Goal: Transaction & Acquisition: Purchase product/service

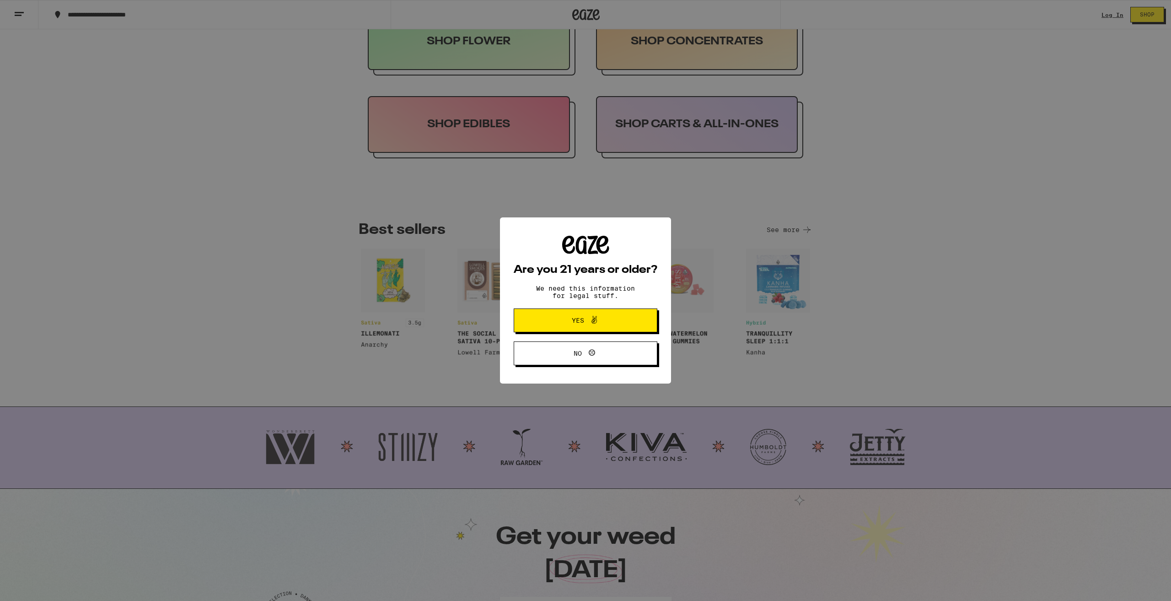
click at [579, 326] on span "Yes" at bounding box center [586, 320] width 70 height 12
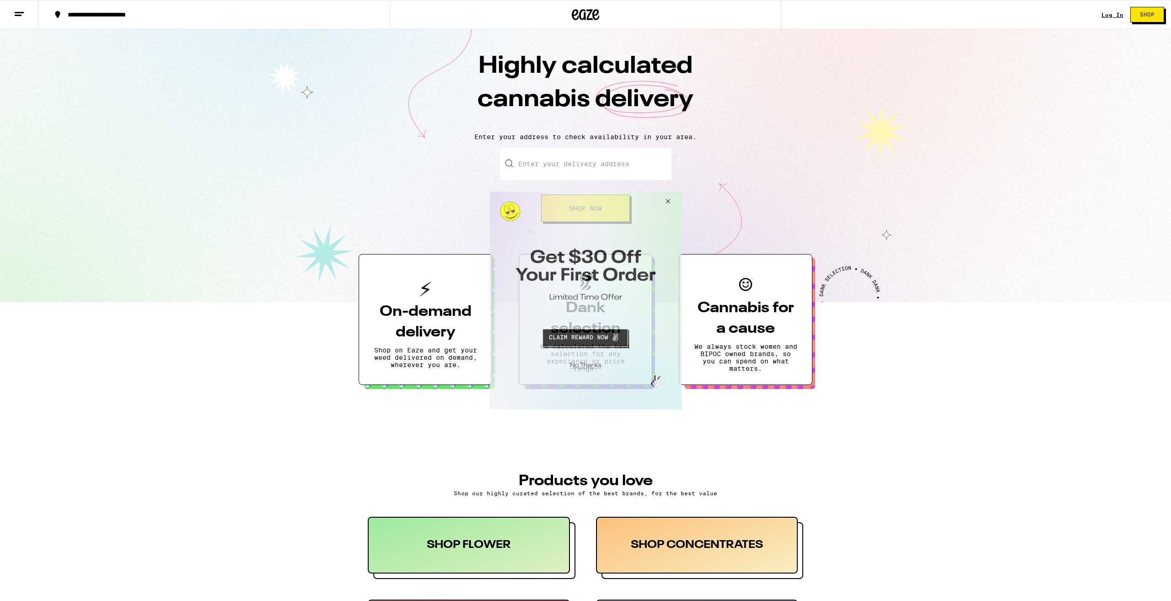
click at [657, 193] on button "Close Modal" at bounding box center [666, 202] width 25 height 22
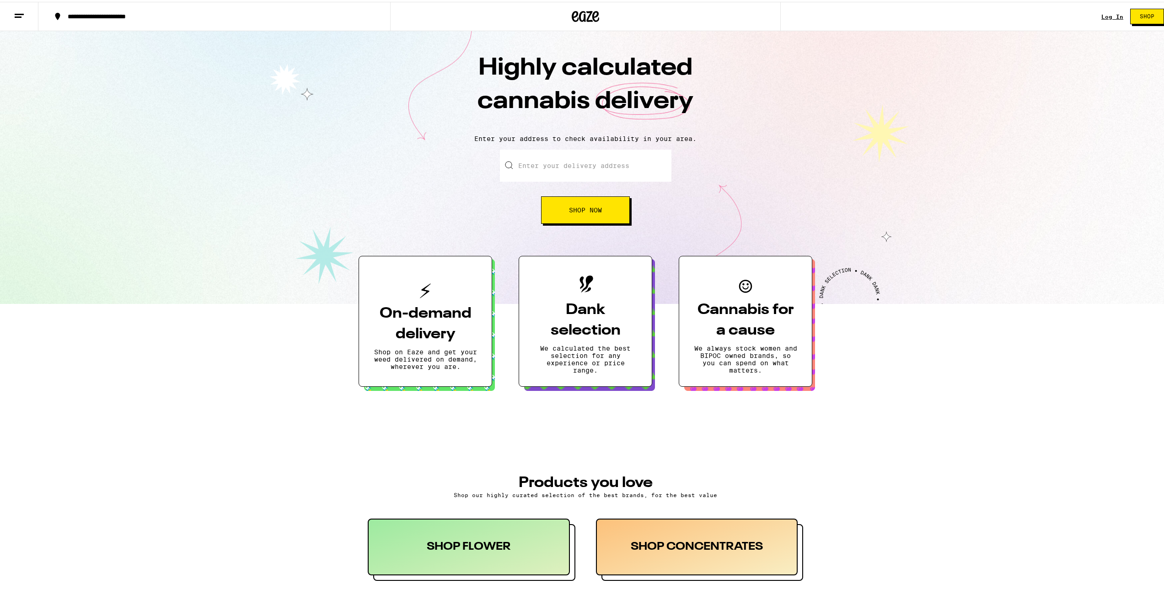
click at [25, 20] on button at bounding box center [19, 14] width 38 height 29
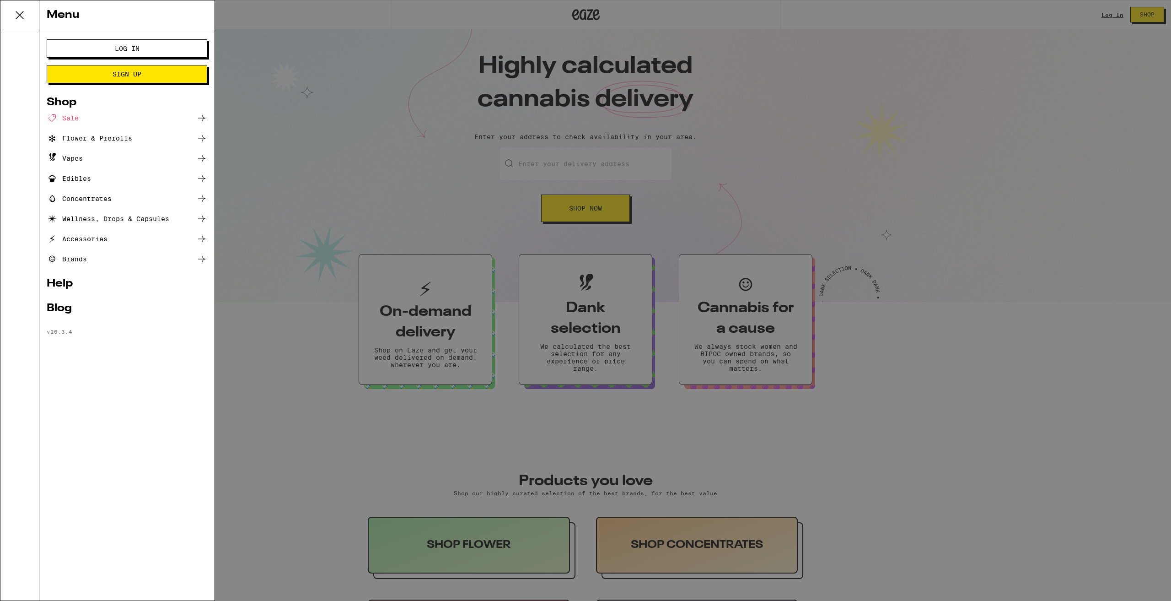
click at [92, 161] on div "Vapes" at bounding box center [127, 158] width 161 height 11
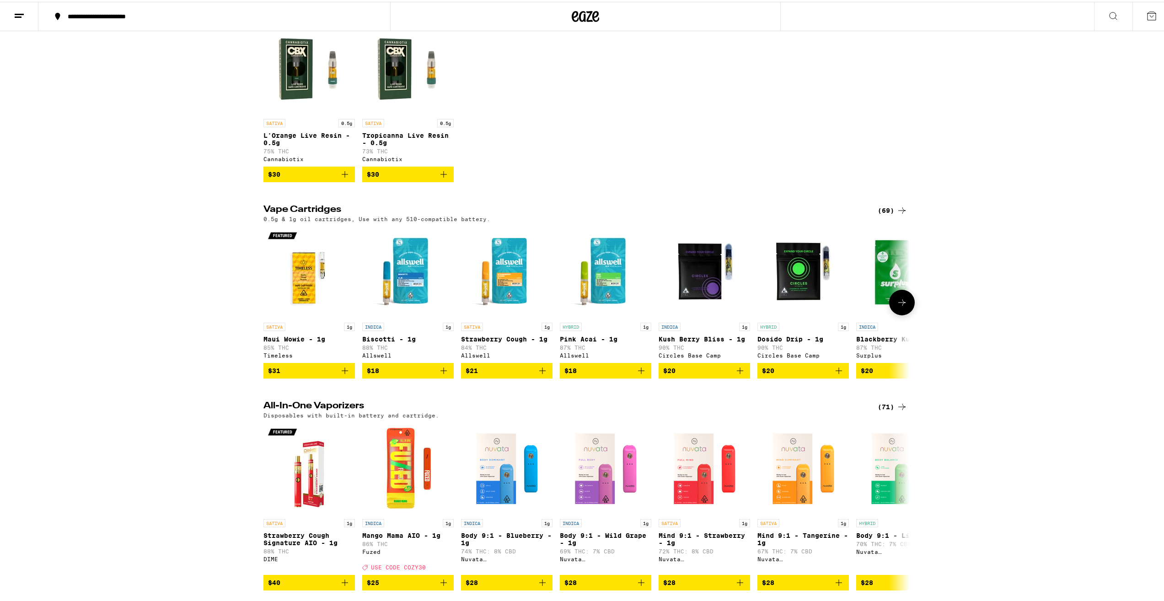
scroll to position [92, 0]
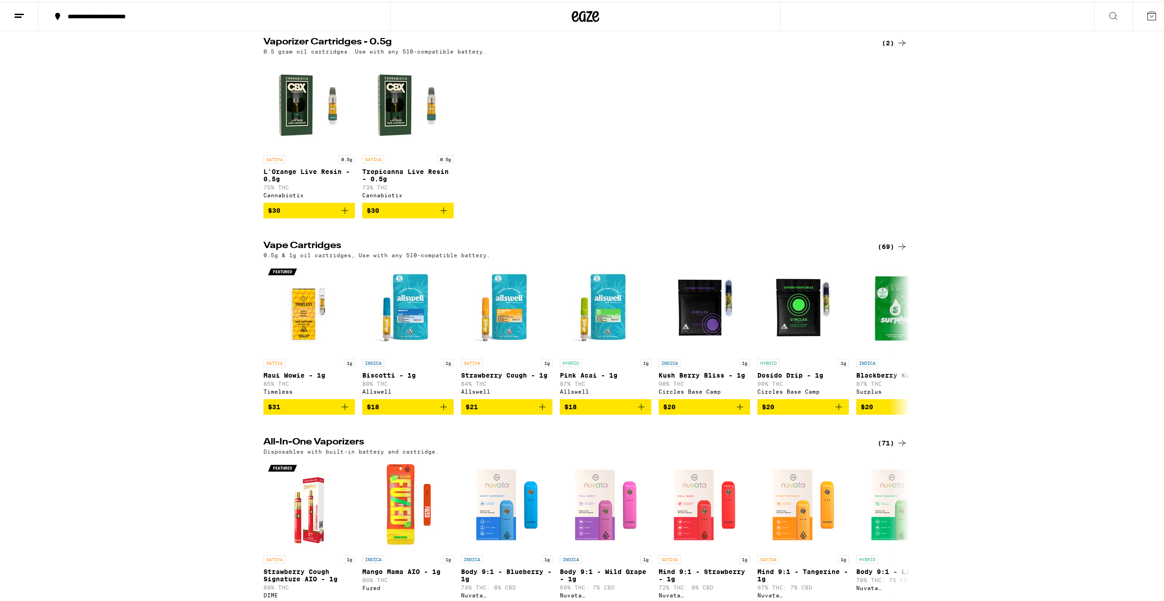
click at [891, 250] on div "(69)" at bounding box center [893, 244] width 30 height 11
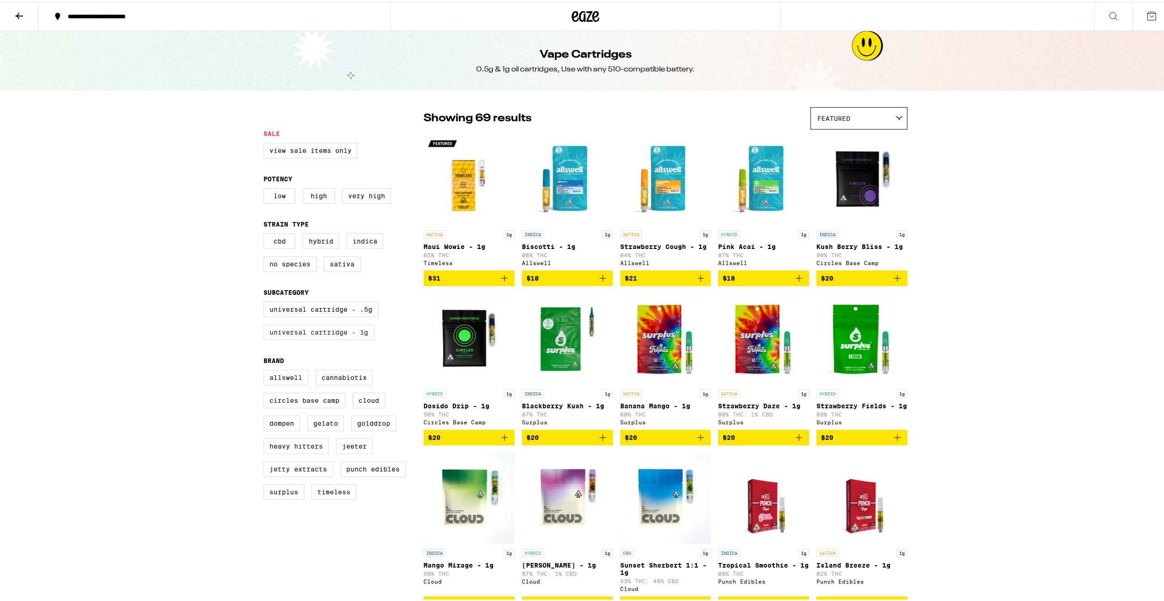
click at [359, 338] on label "Universal Cartridge - 1g" at bounding box center [319, 331] width 111 height 16
click at [266, 302] on input "Universal Cartridge - 1g" at bounding box center [265, 301] width 0 height 0
checkbox input "true"
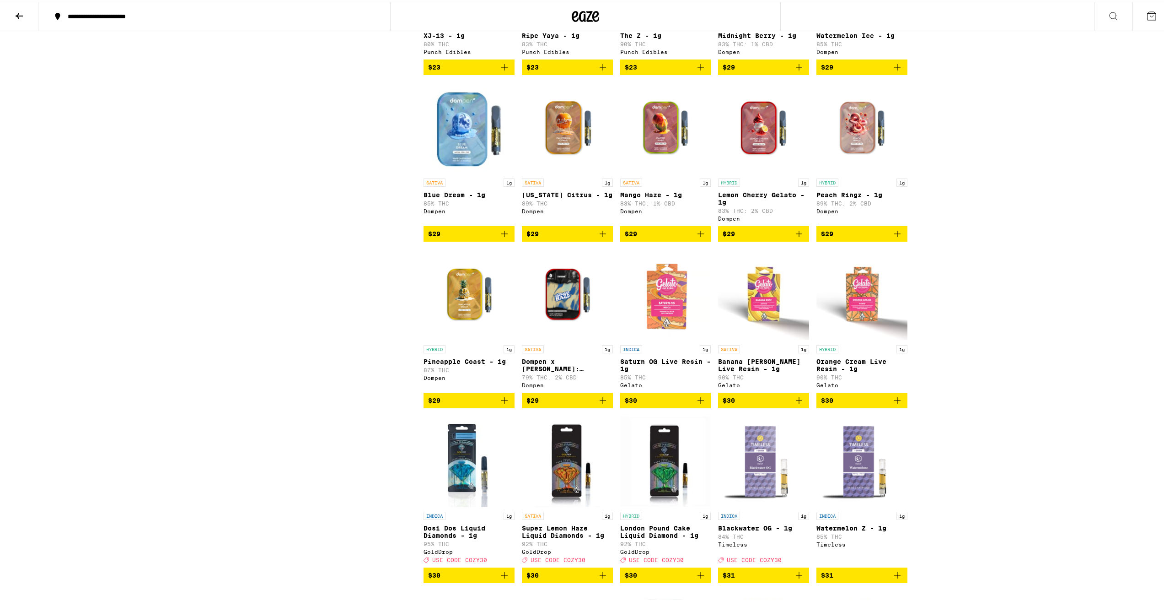
scroll to position [869, 0]
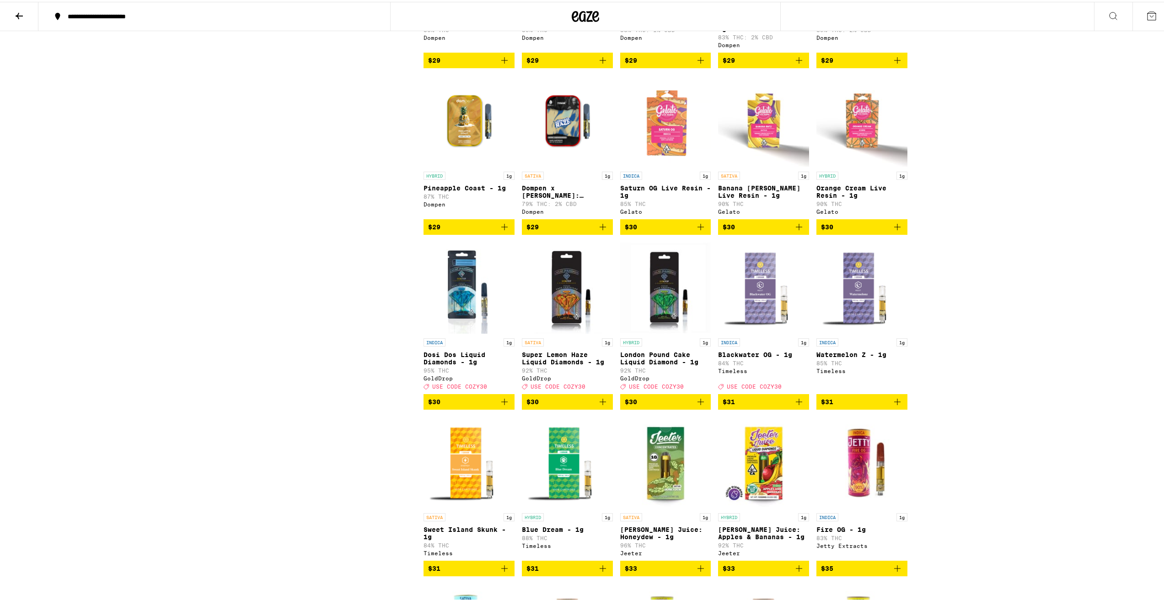
click at [656, 364] on p "London Pound Cake Liquid Diamond - 1g" at bounding box center [665, 356] width 91 height 15
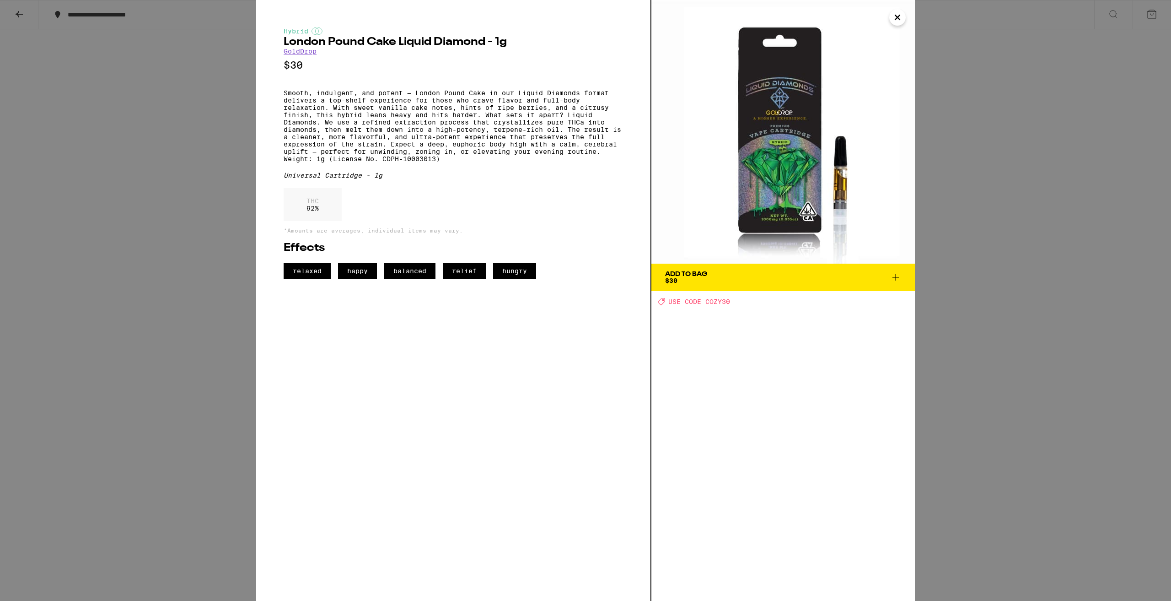
click at [766, 272] on span "Add To Bag $30" at bounding box center [783, 277] width 236 height 13
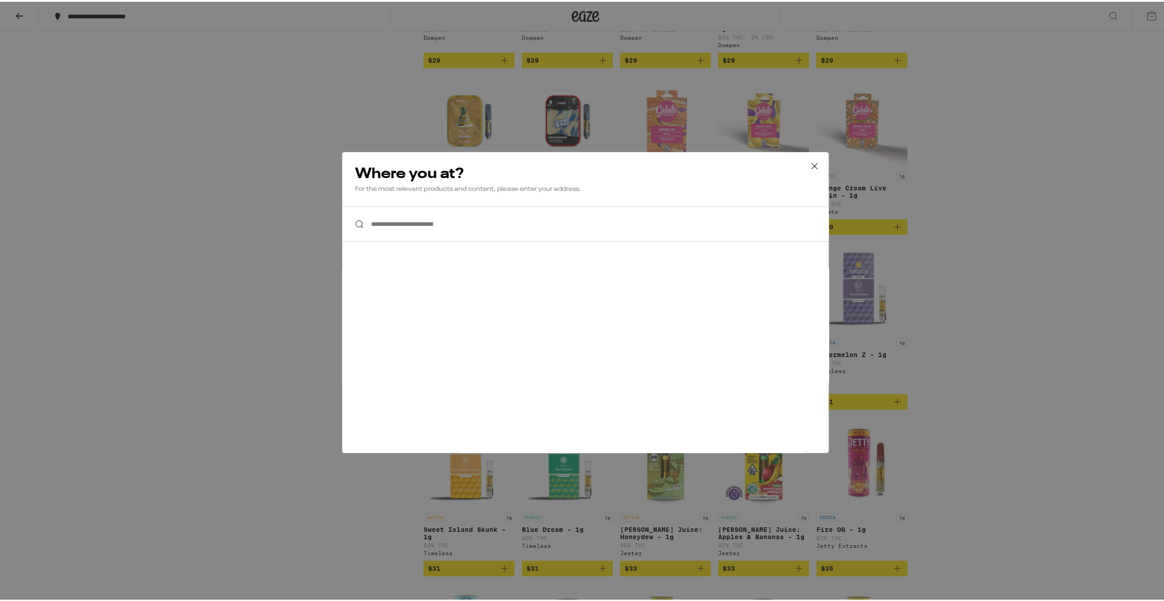
click at [427, 228] on input "**********" at bounding box center [585, 222] width 487 height 35
type input "*"
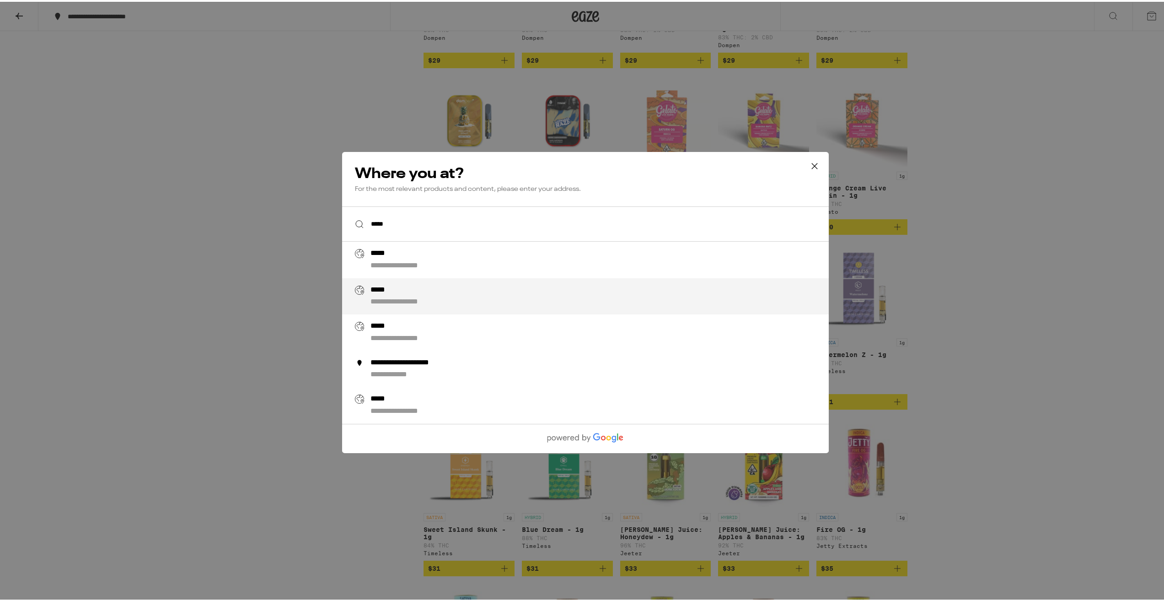
click at [474, 297] on div "**********" at bounding box center [604, 294] width 467 height 22
type input "**********"
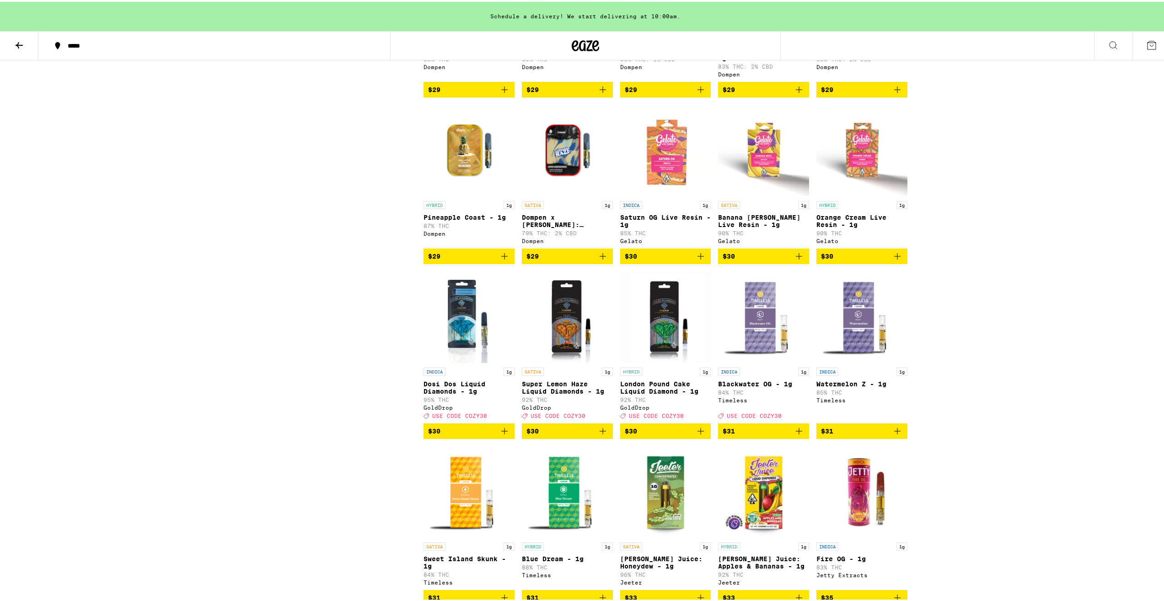
scroll to position [899, 0]
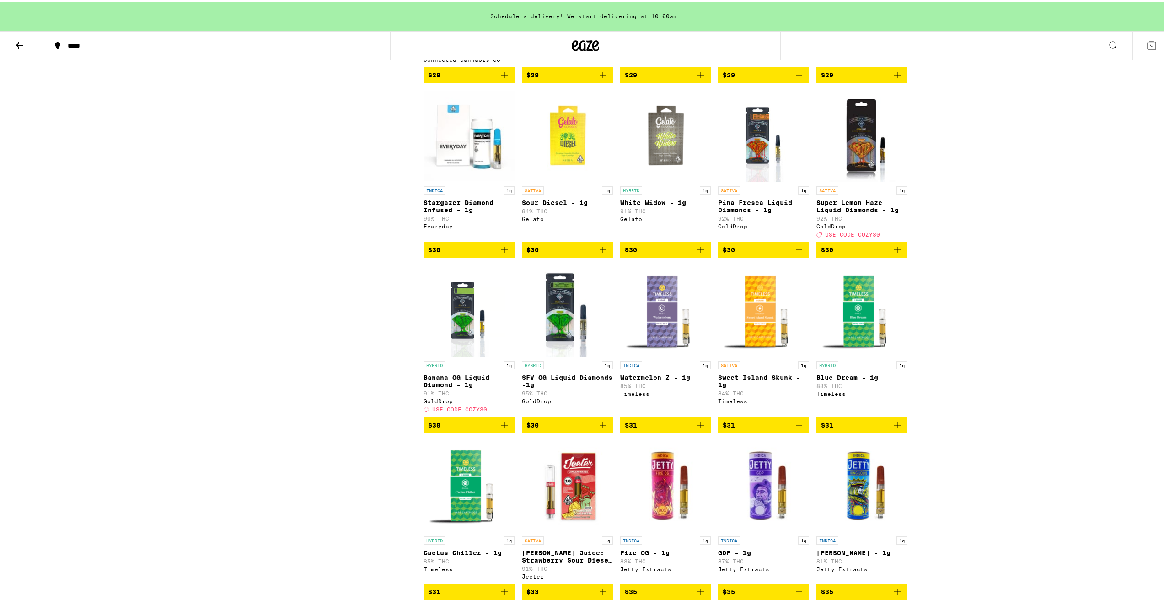
click at [1147, 40] on icon at bounding box center [1152, 43] width 11 height 11
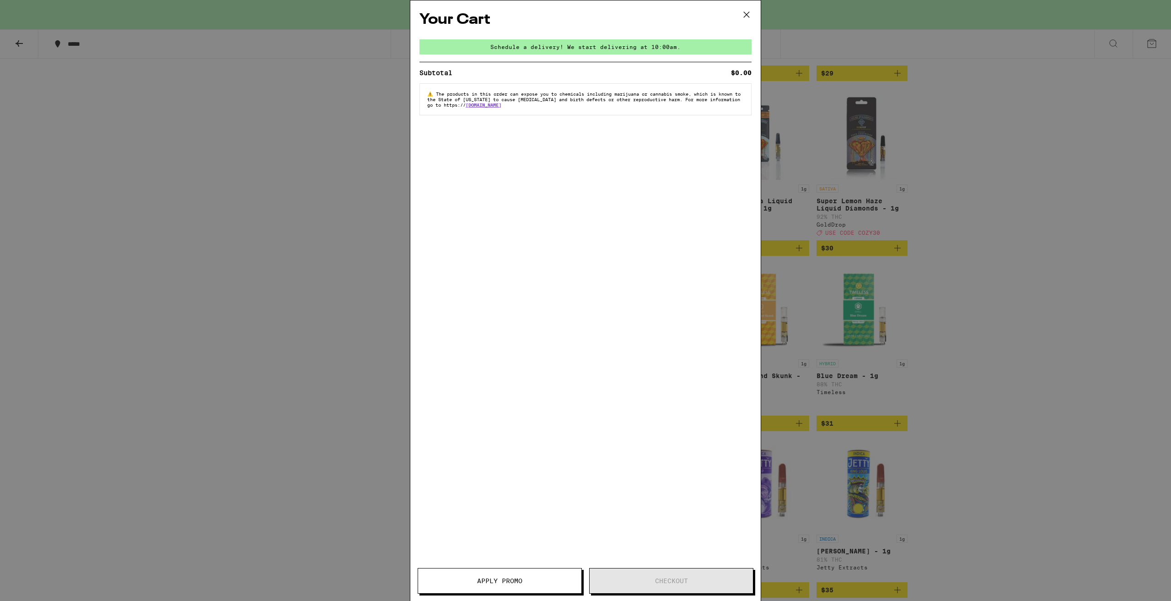
click at [748, 14] on icon at bounding box center [747, 15] width 14 height 14
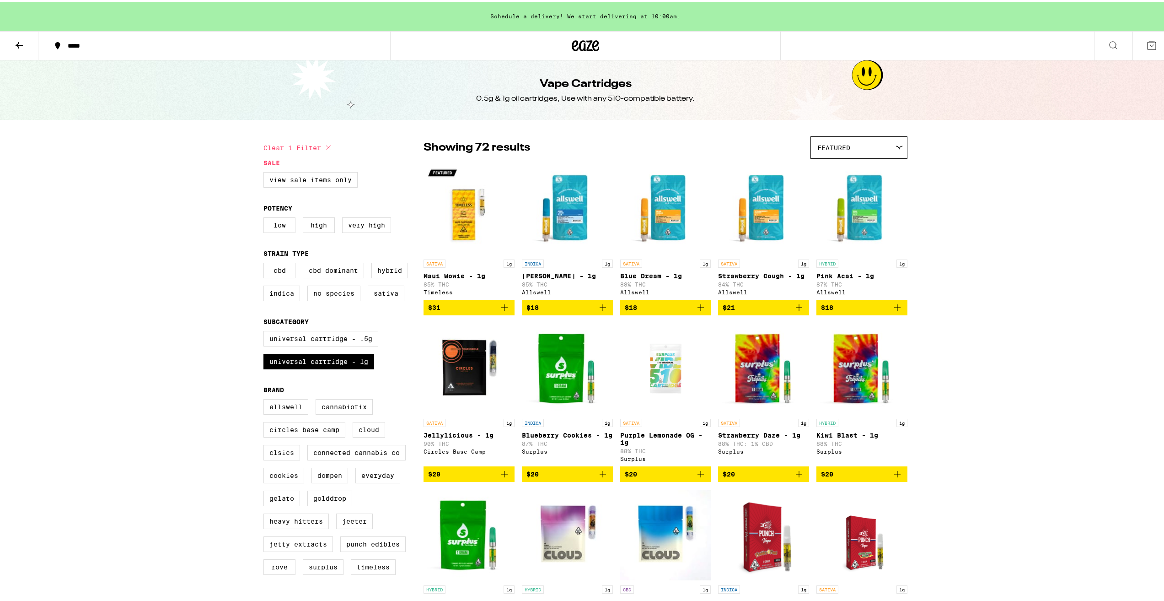
click at [863, 142] on div "Featured" at bounding box center [859, 146] width 96 height 22
click at [888, 147] on div "Featured" at bounding box center [859, 146] width 96 height 22
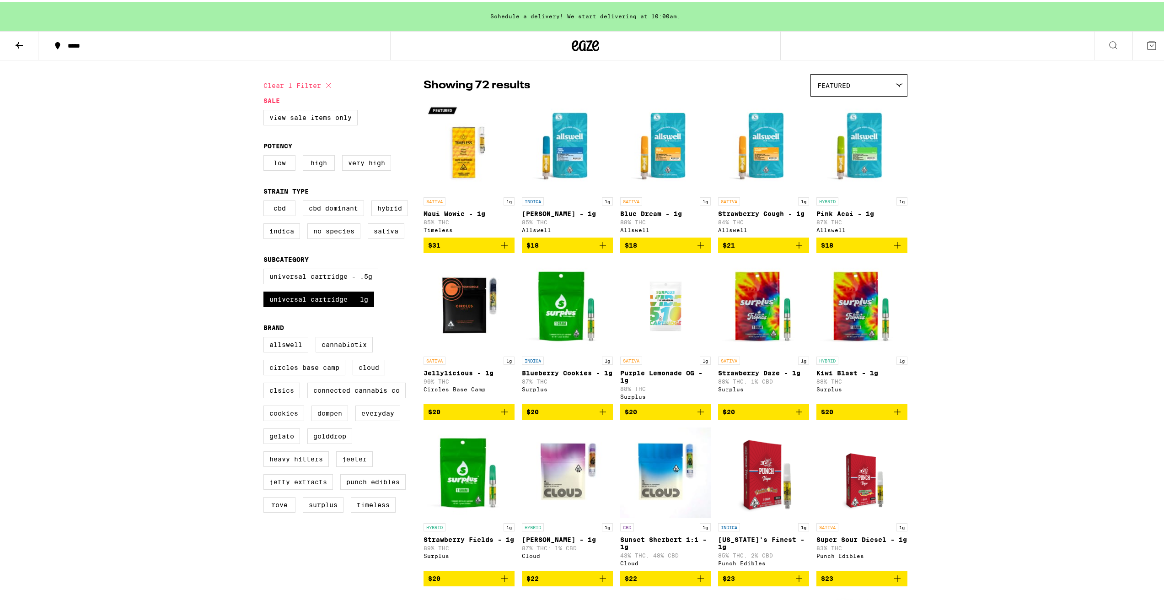
scroll to position [92, 0]
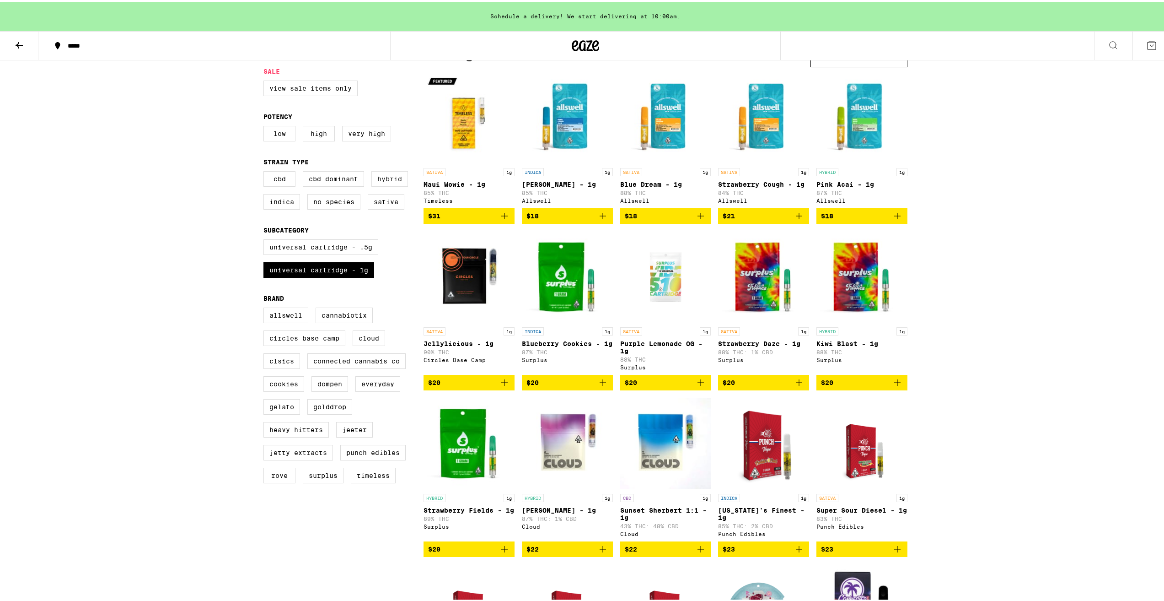
click at [391, 185] on label "Hybrid" at bounding box center [390, 177] width 37 height 16
click at [266, 171] on input "Hybrid" at bounding box center [265, 171] width 0 height 0
checkbox input "true"
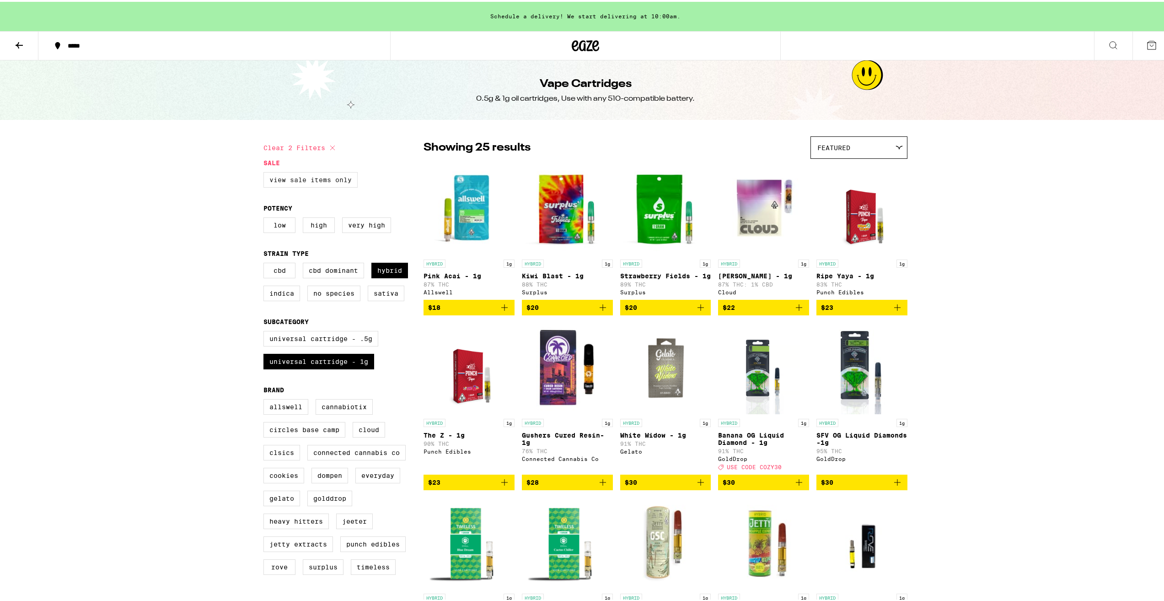
click at [299, 178] on label "View Sale Items Only" at bounding box center [311, 178] width 94 height 16
click at [266, 172] on input "View Sale Items Only" at bounding box center [265, 172] width 0 height 0
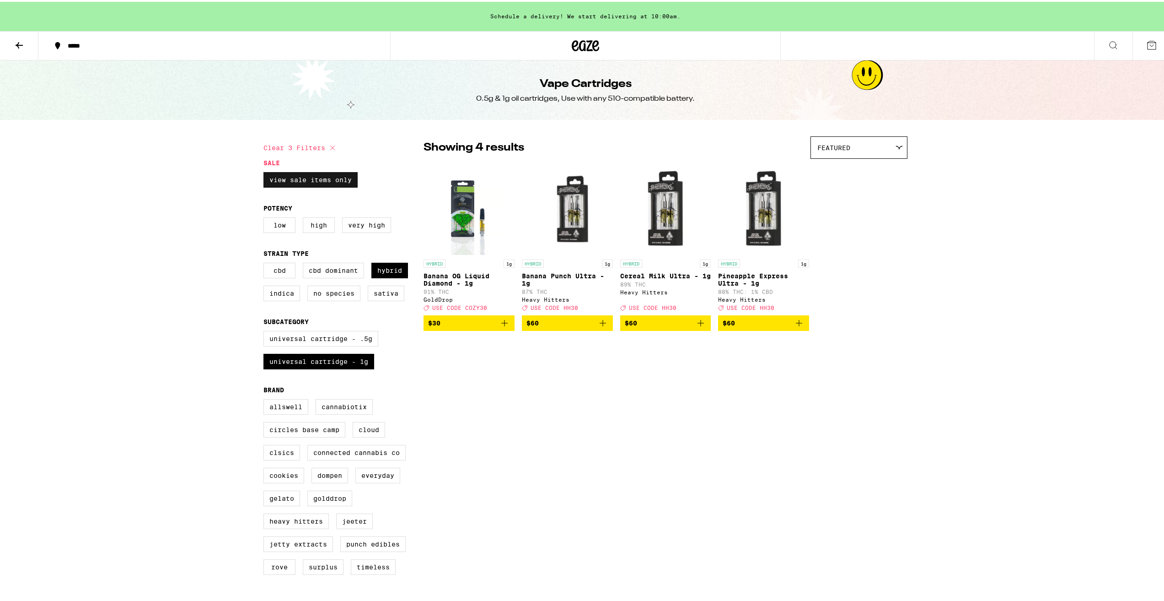
click at [320, 182] on label "View Sale Items Only" at bounding box center [311, 178] width 94 height 16
click at [266, 172] on input "View Sale Items Only" at bounding box center [265, 172] width 0 height 0
checkbox input "false"
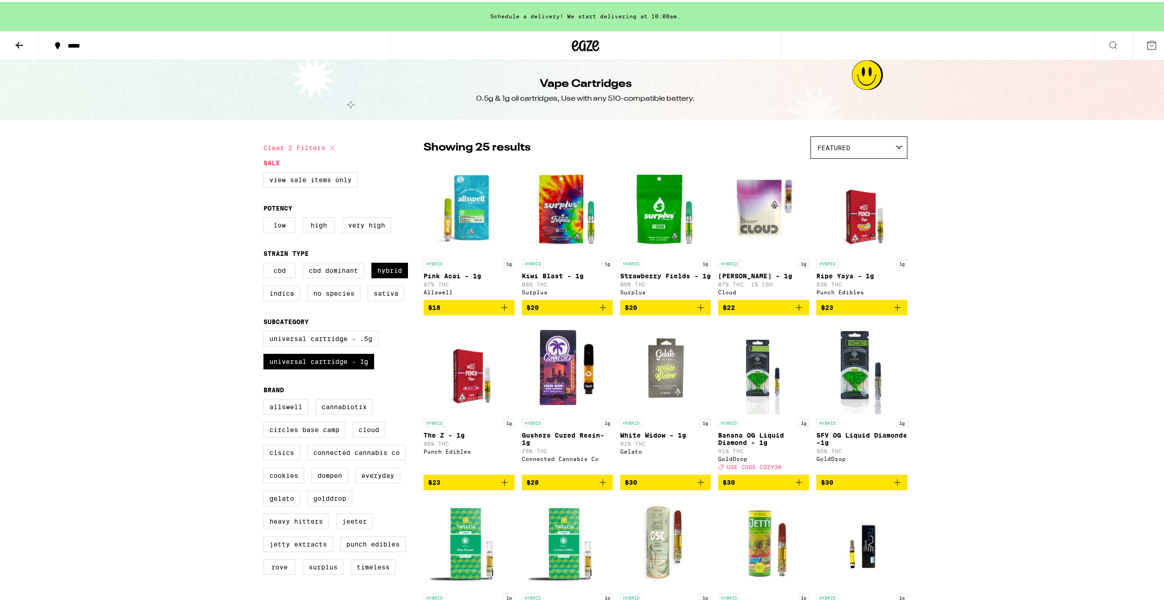
click at [859, 226] on img "Open page for Ripe Yaya - 1g from Punch Edibles" at bounding box center [862, 208] width 71 height 92
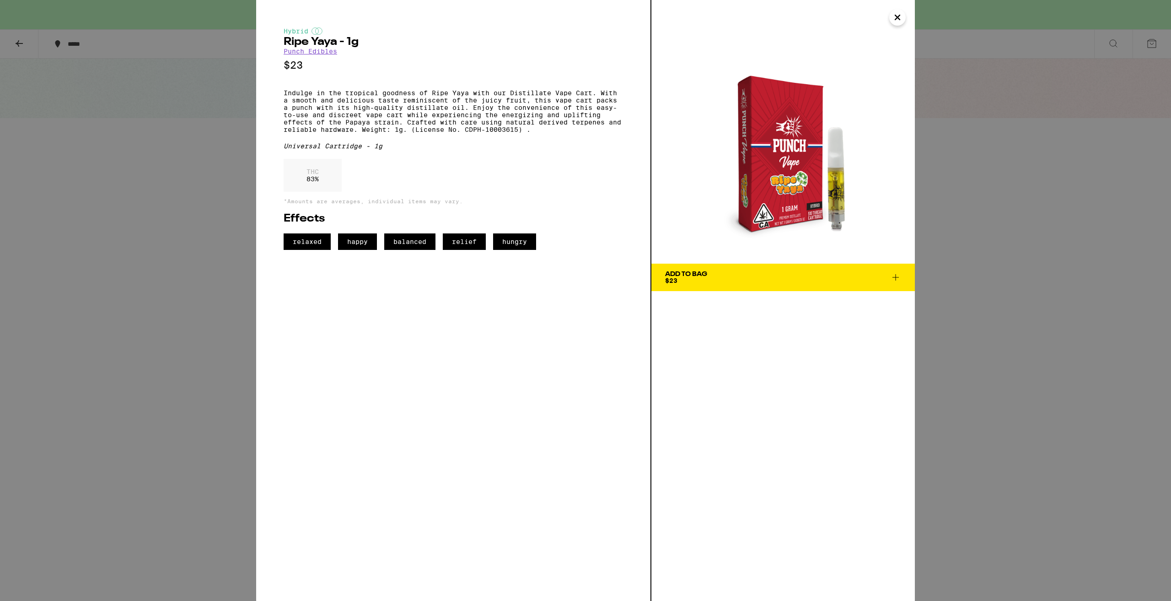
click at [906, 19] on img at bounding box center [784, 132] width 264 height 264
click at [906, 20] on button "Close" at bounding box center [897, 17] width 16 height 16
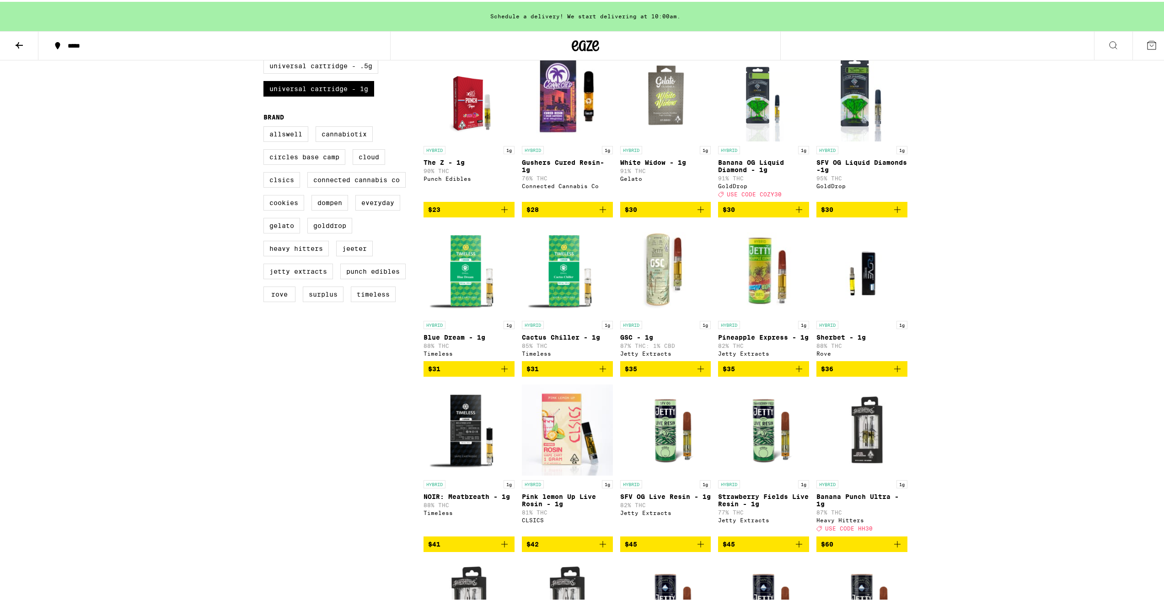
scroll to position [275, 0]
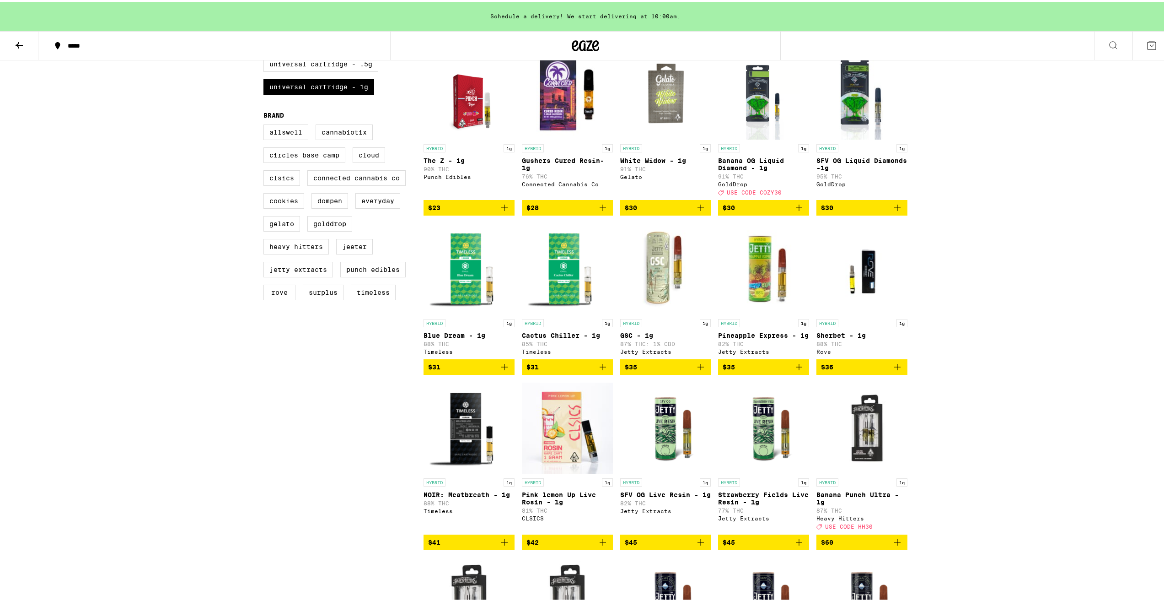
click at [860, 296] on img "Open page for Sherbet - 1g from Rove" at bounding box center [862, 267] width 91 height 92
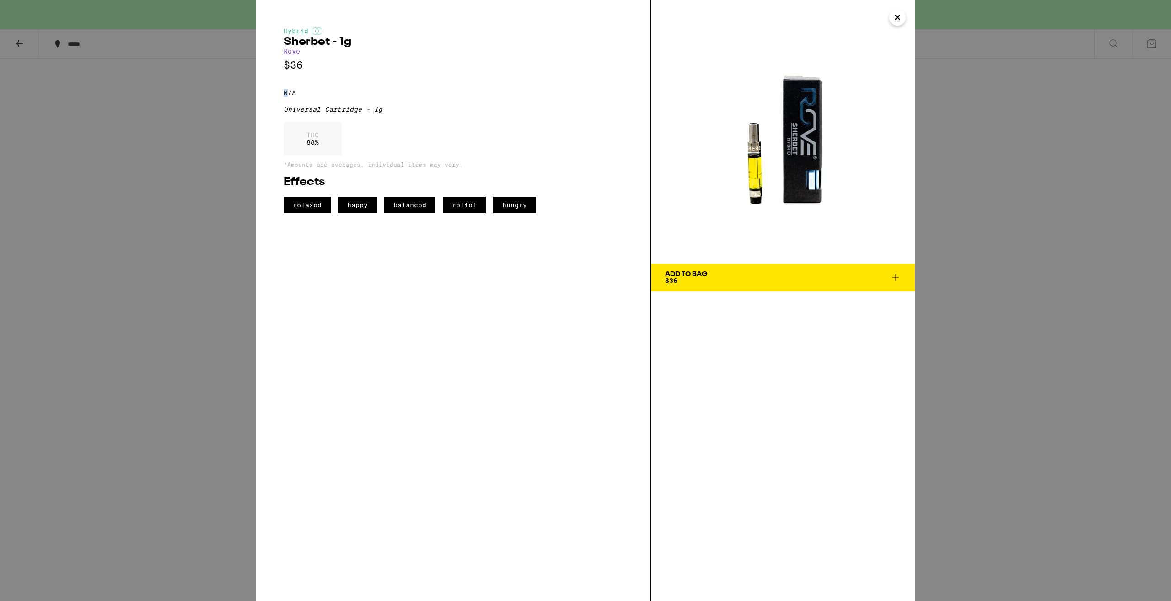
click at [287, 97] on p "N/A" at bounding box center [454, 92] width 340 height 7
click at [903, 21] on button "Close" at bounding box center [897, 17] width 16 height 16
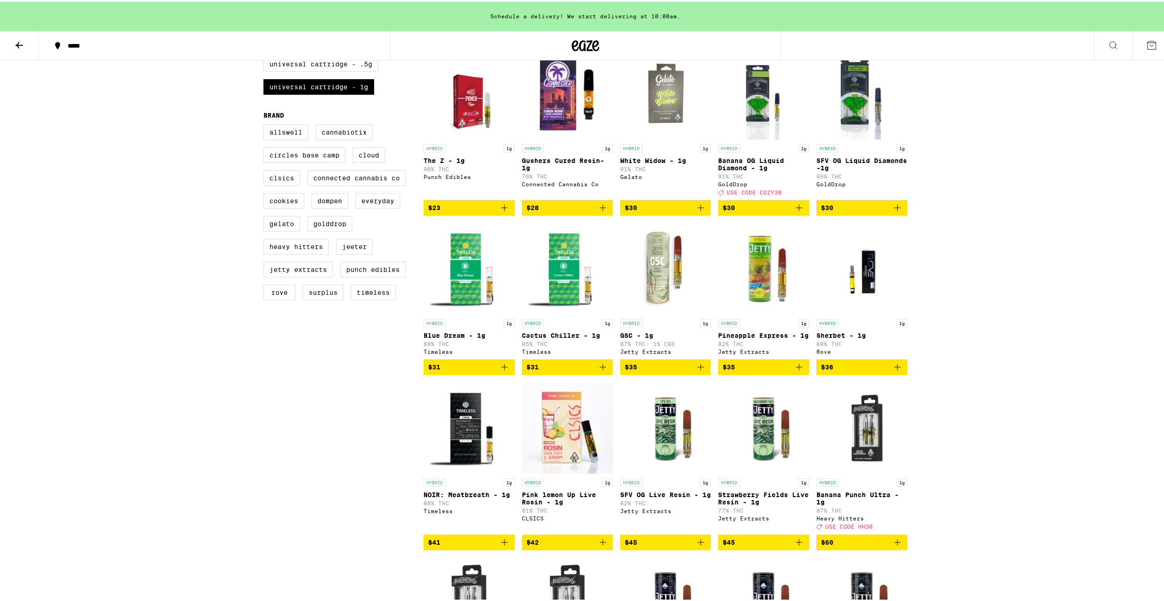
click at [650, 283] on img "Open page for GSC - 1g from Jetty Extracts" at bounding box center [665, 267] width 91 height 92
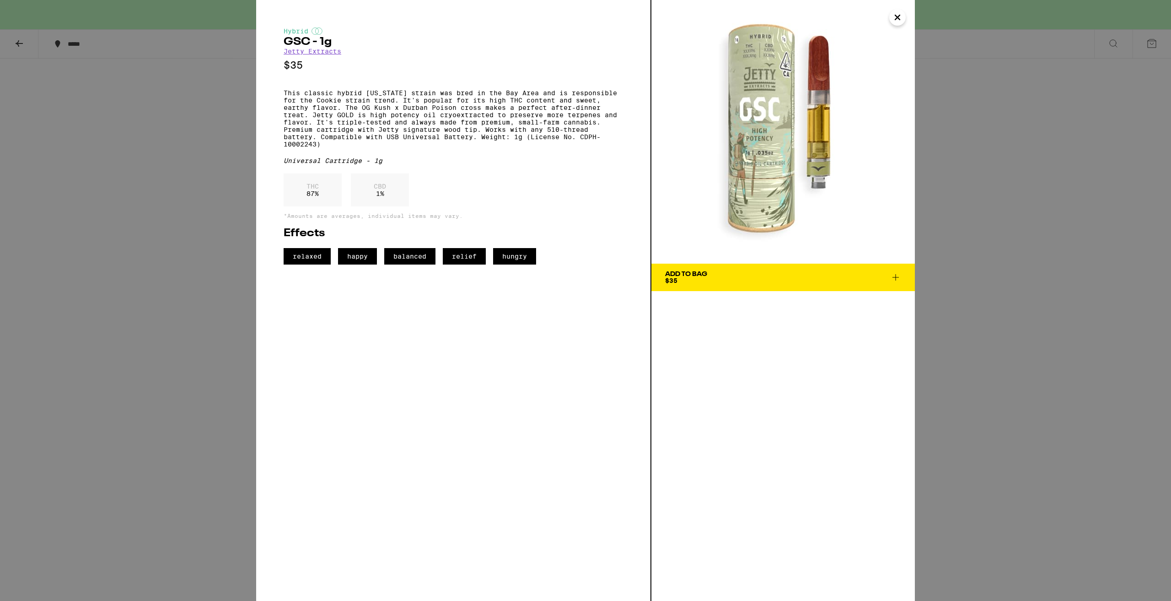
click at [900, 23] on icon "Close" at bounding box center [897, 18] width 11 height 14
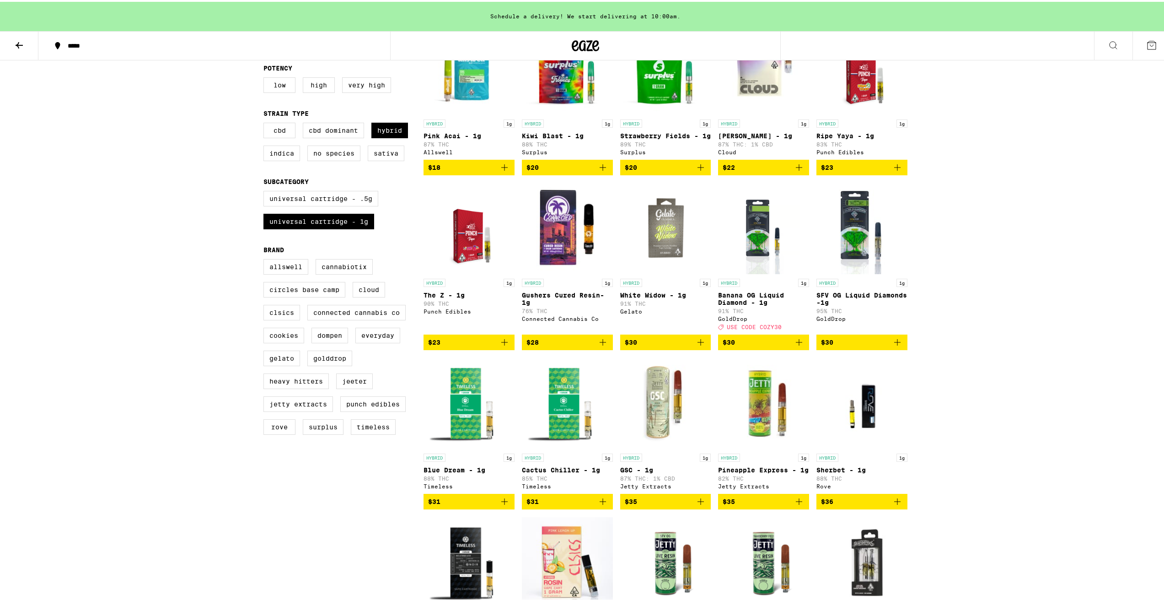
scroll to position [137, 0]
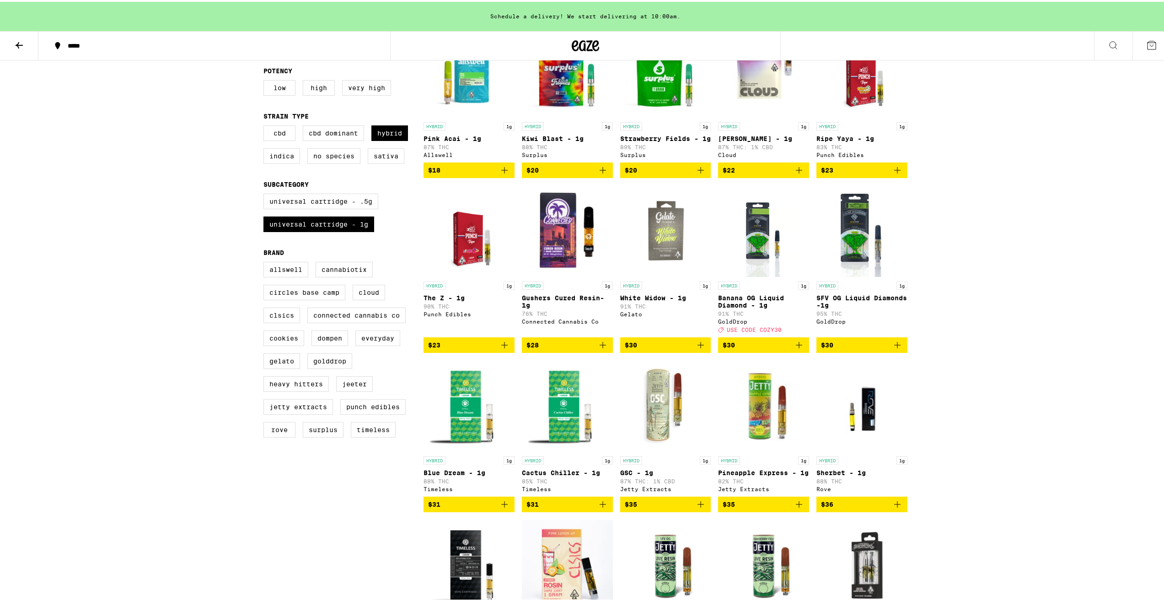
click at [545, 231] on img "Open page for Gushers Cured Resin- 1g from Connected Cannabis Co" at bounding box center [567, 229] width 91 height 92
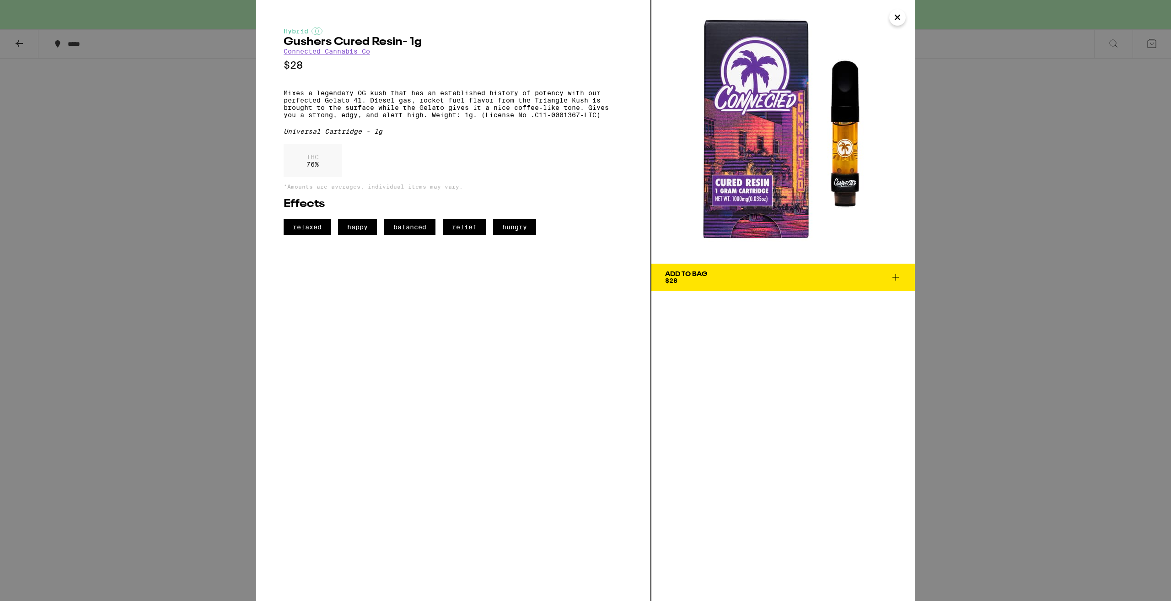
click at [895, 18] on icon "Close" at bounding box center [897, 18] width 11 height 14
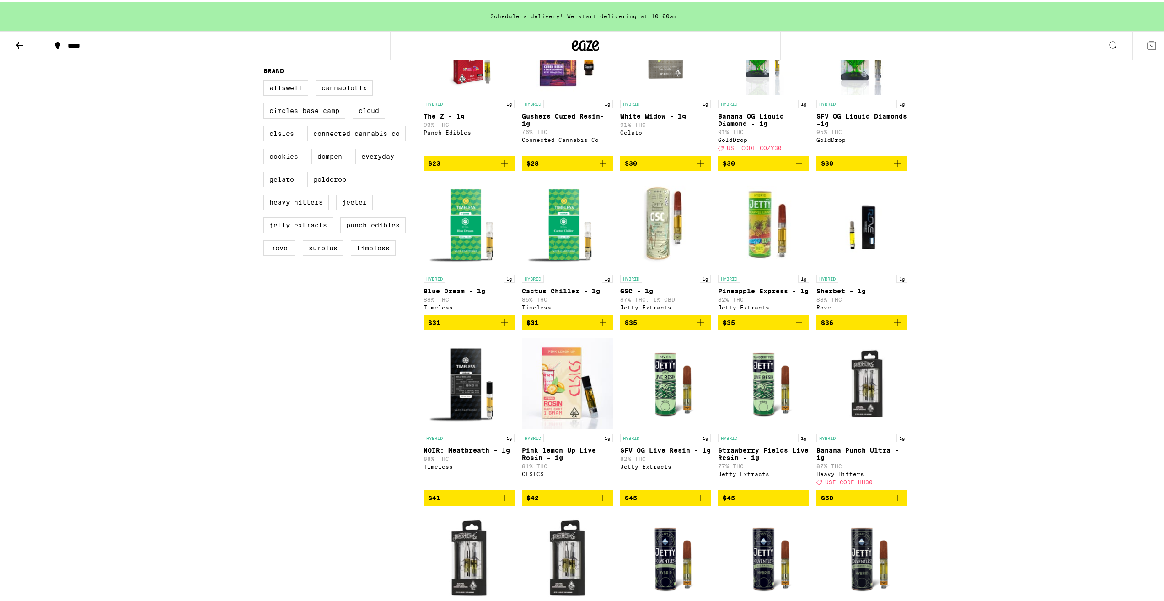
scroll to position [320, 0]
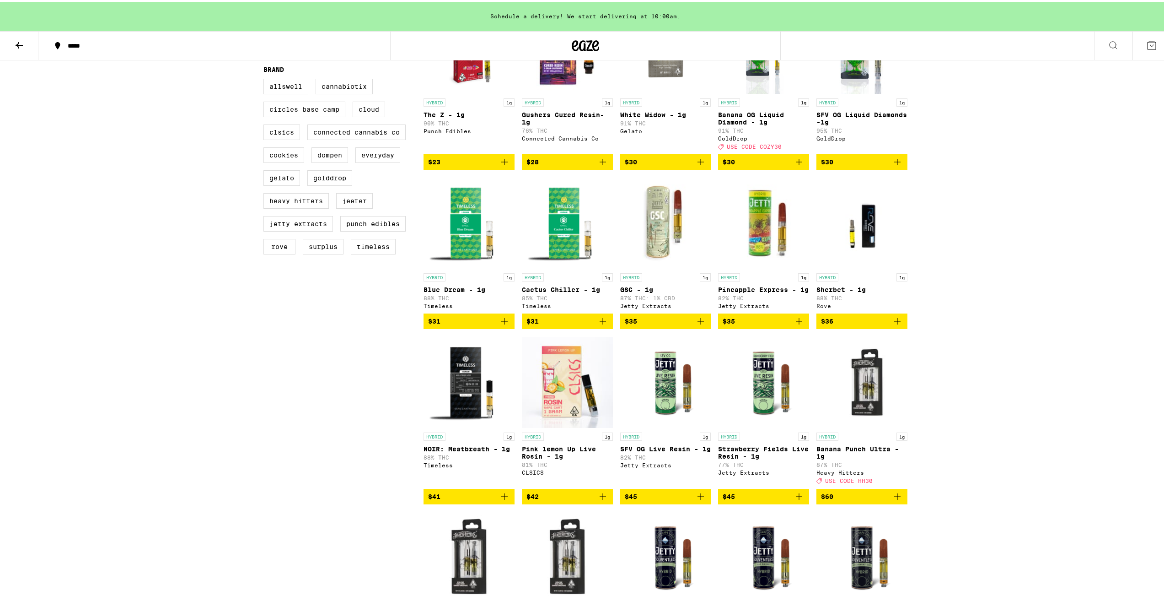
click at [467, 406] on img "Open page for NOIR: Meatbreath - 1g from Timeless" at bounding box center [469, 380] width 91 height 92
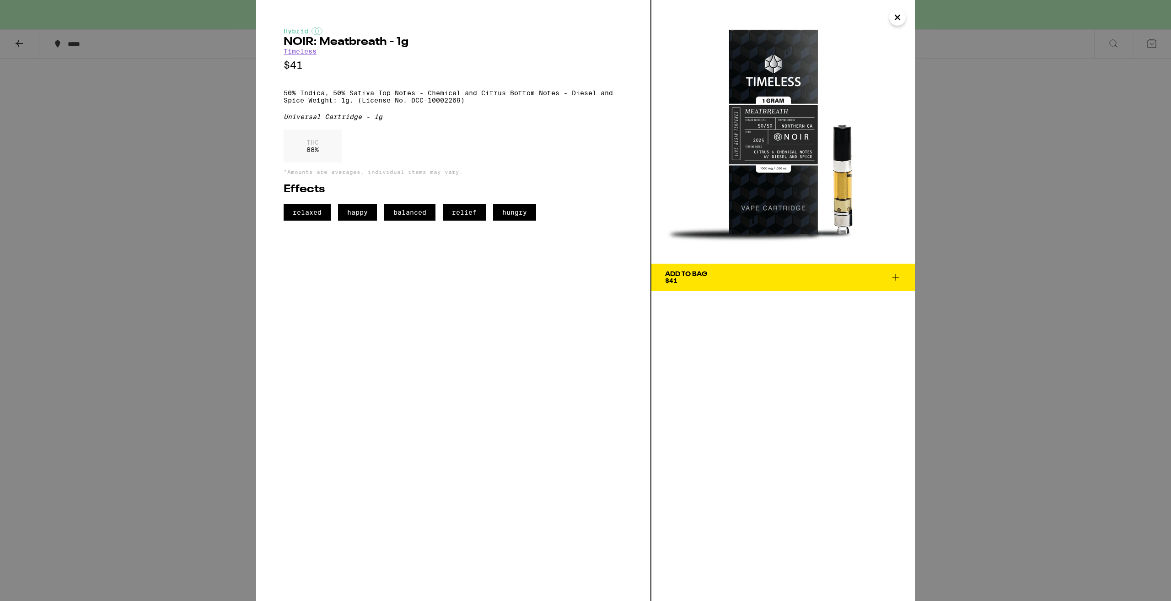
click at [908, 19] on img at bounding box center [784, 132] width 264 height 264
click at [902, 21] on icon "Close" at bounding box center [897, 18] width 11 height 14
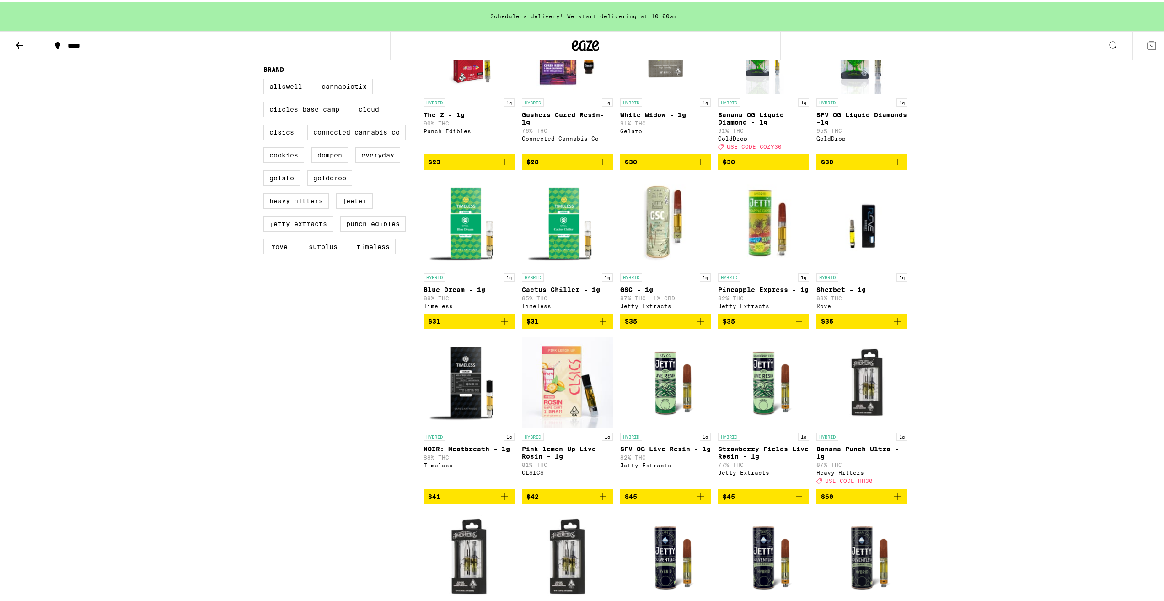
click at [667, 229] on img "Open page for GSC - 1g from Jetty Extracts" at bounding box center [665, 221] width 91 height 92
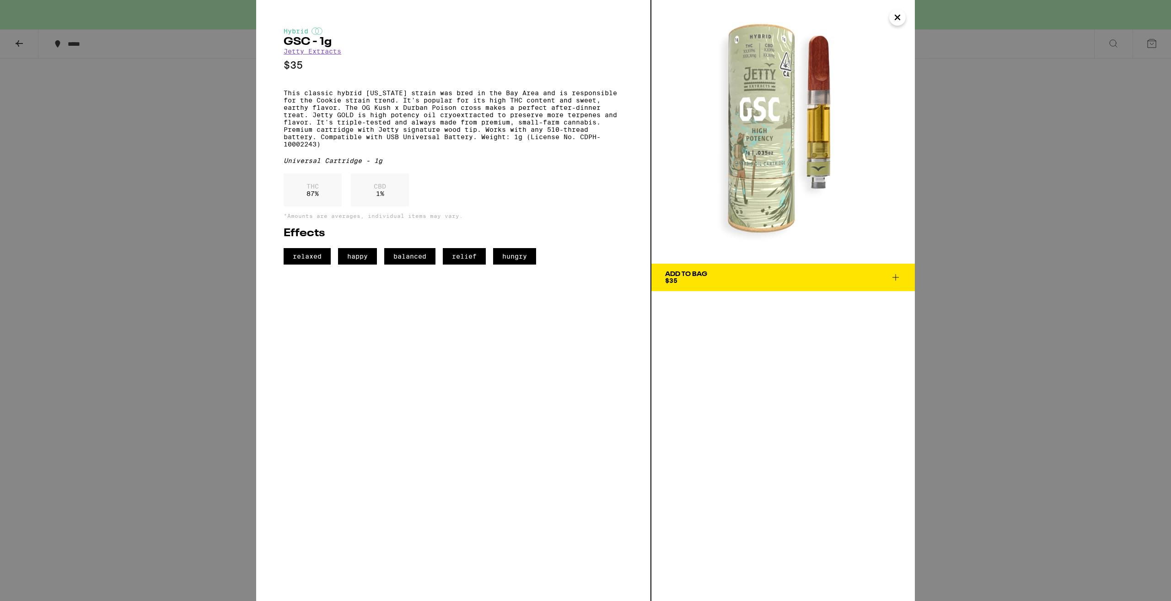
click at [896, 19] on icon "Close" at bounding box center [897, 17] width 5 height 5
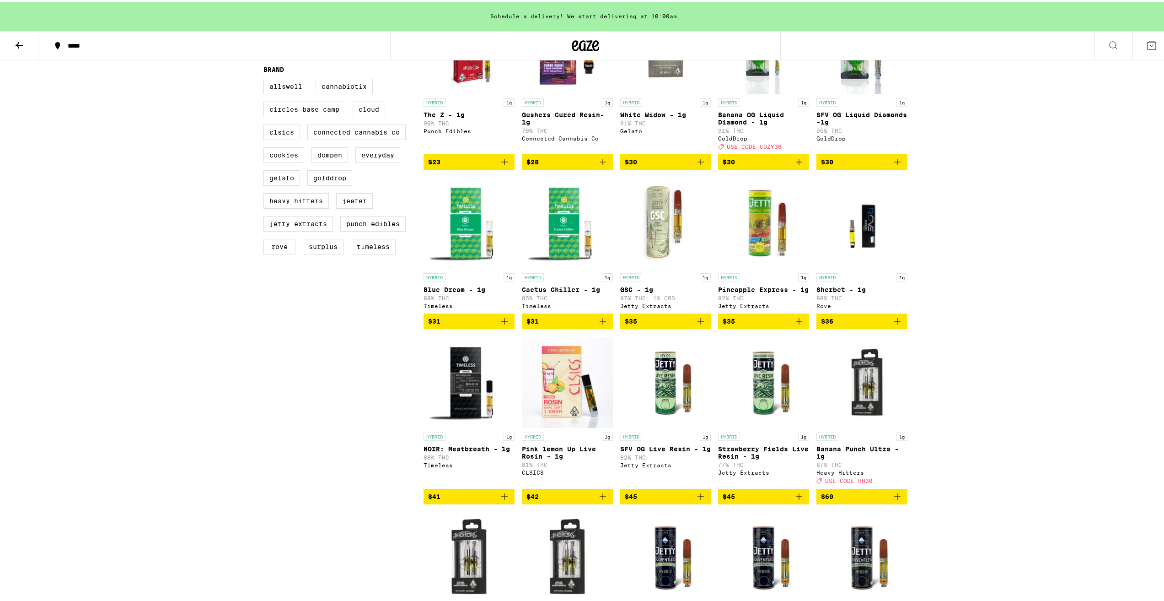
click at [874, 264] on img "Open page for Sherbet - 1g from Rove" at bounding box center [862, 221] width 91 height 92
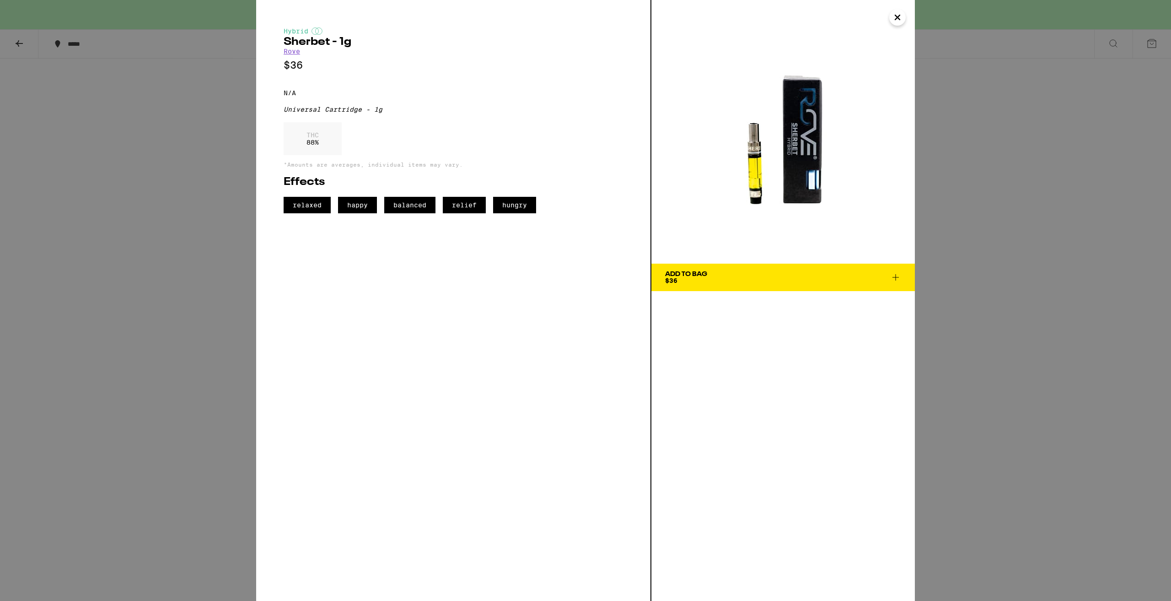
click at [891, 21] on button "Close" at bounding box center [897, 17] width 16 height 16
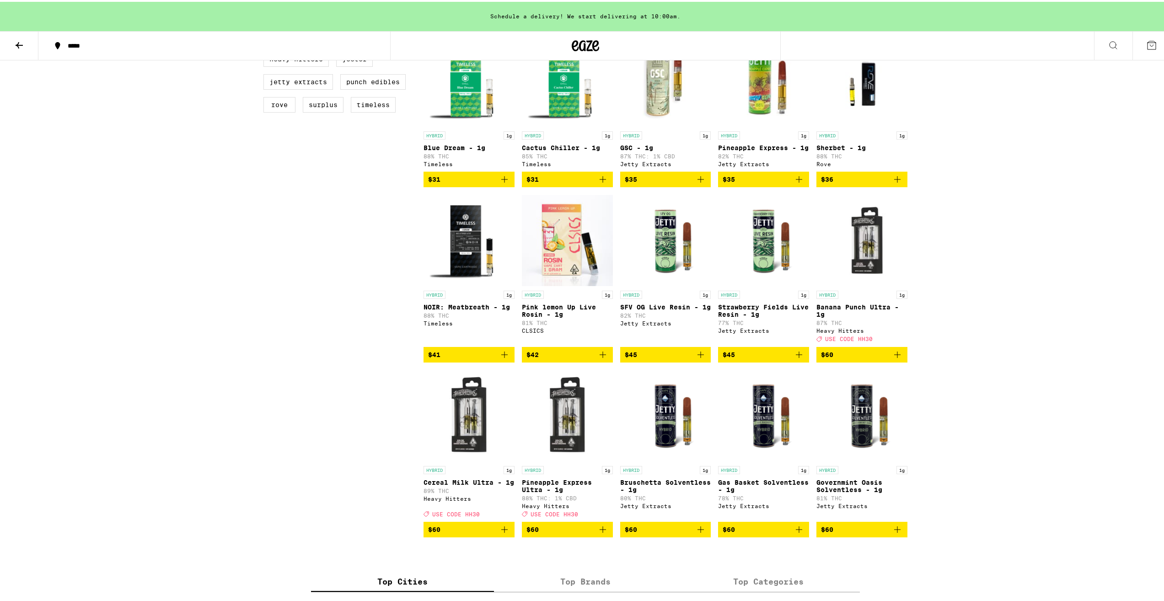
scroll to position [412, 0]
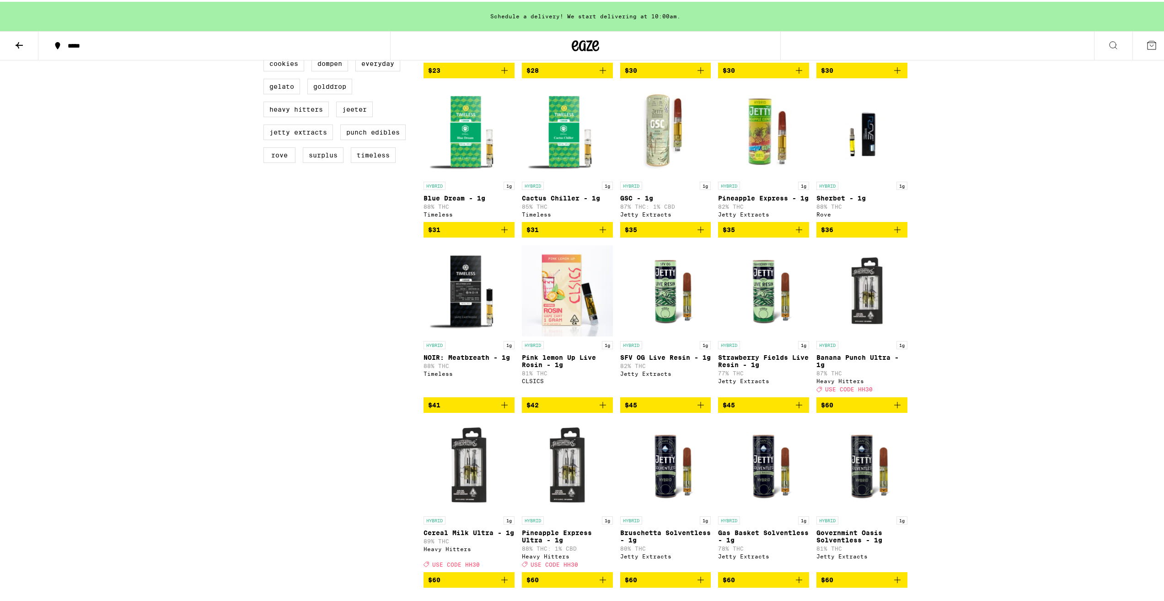
click at [556, 313] on img "Open page for Pink lemon Up Live Rosin - 1g from CLSICS" at bounding box center [567, 289] width 91 height 92
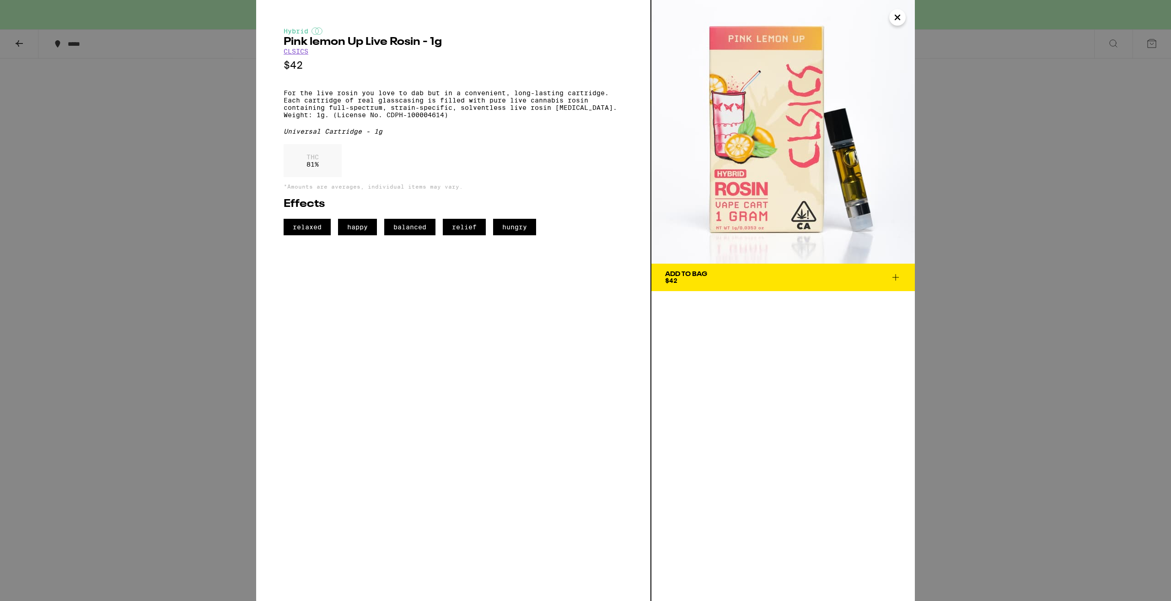
drag, startPoint x: 800, startPoint y: 442, endPoint x: 834, endPoint y: 415, distance: 43.0
click at [801, 442] on div "Add To Bag $42" at bounding box center [784, 300] width 264 height 601
click at [891, 28] on img at bounding box center [784, 132] width 264 height 264
click at [897, 21] on icon "Close" at bounding box center [897, 18] width 11 height 14
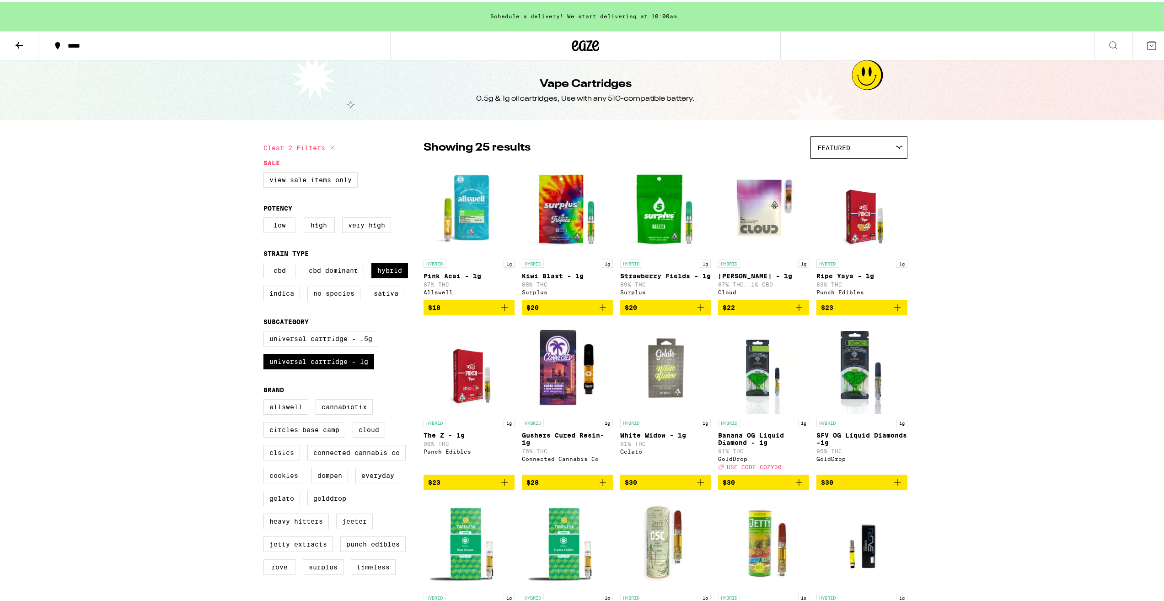
click at [469, 388] on img "Open page for The Z - 1g from Punch Edibles" at bounding box center [469, 367] width 71 height 92
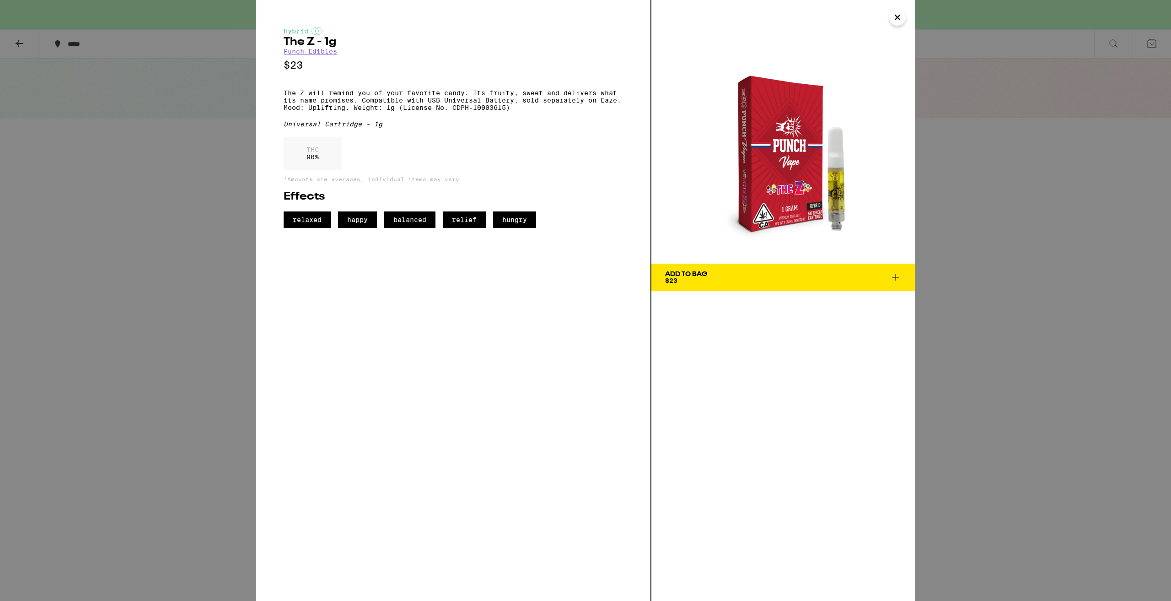
click at [901, 27] on img at bounding box center [784, 132] width 264 height 264
click at [899, 18] on icon "Close" at bounding box center [897, 17] width 5 height 5
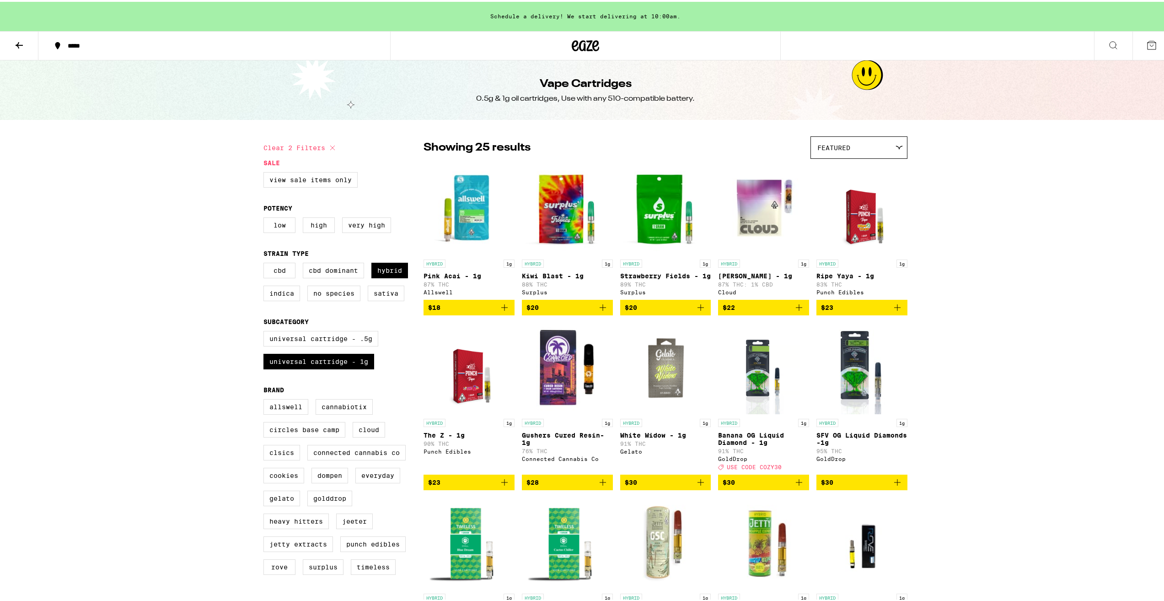
click at [665, 377] on img "Open page for White Widow - 1g from Gelato" at bounding box center [665, 367] width 91 height 92
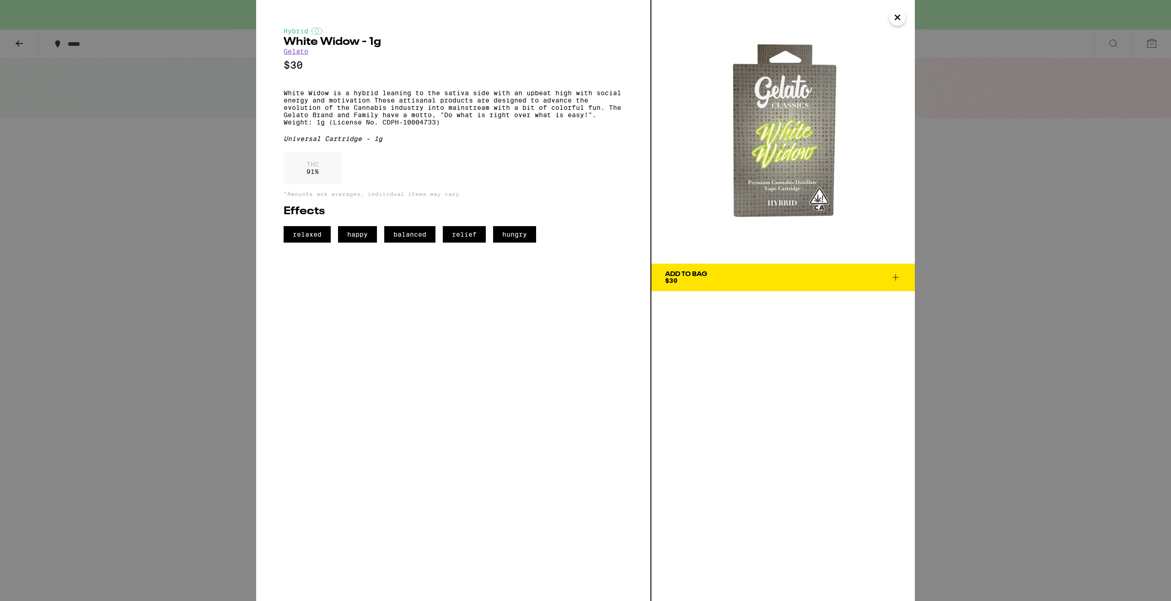
click at [900, 21] on icon "Close" at bounding box center [897, 18] width 11 height 14
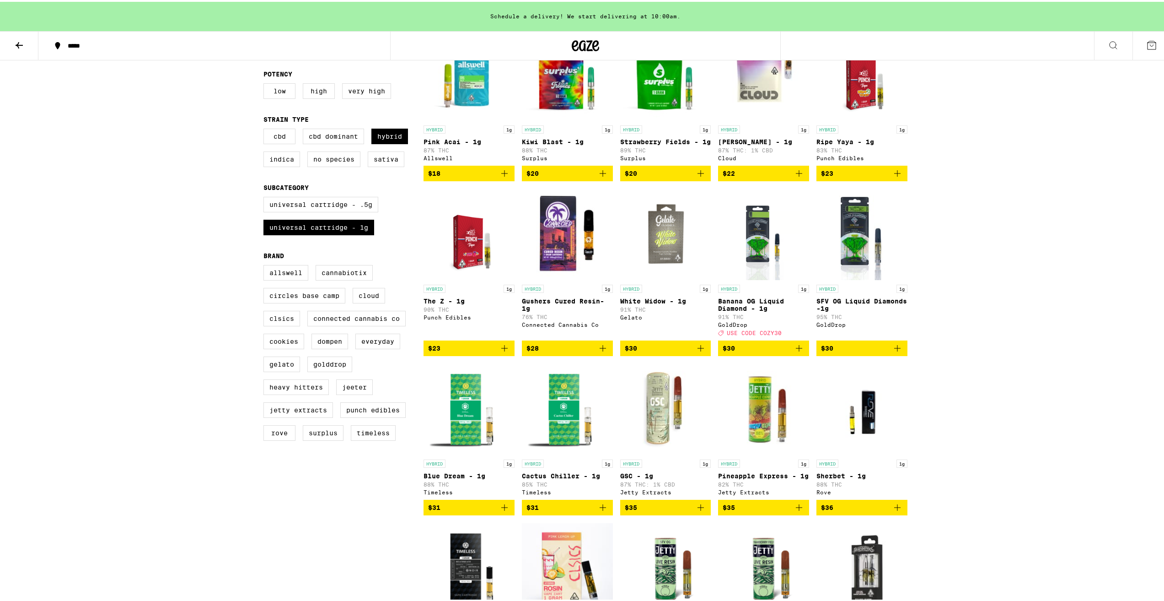
scroll to position [137, 0]
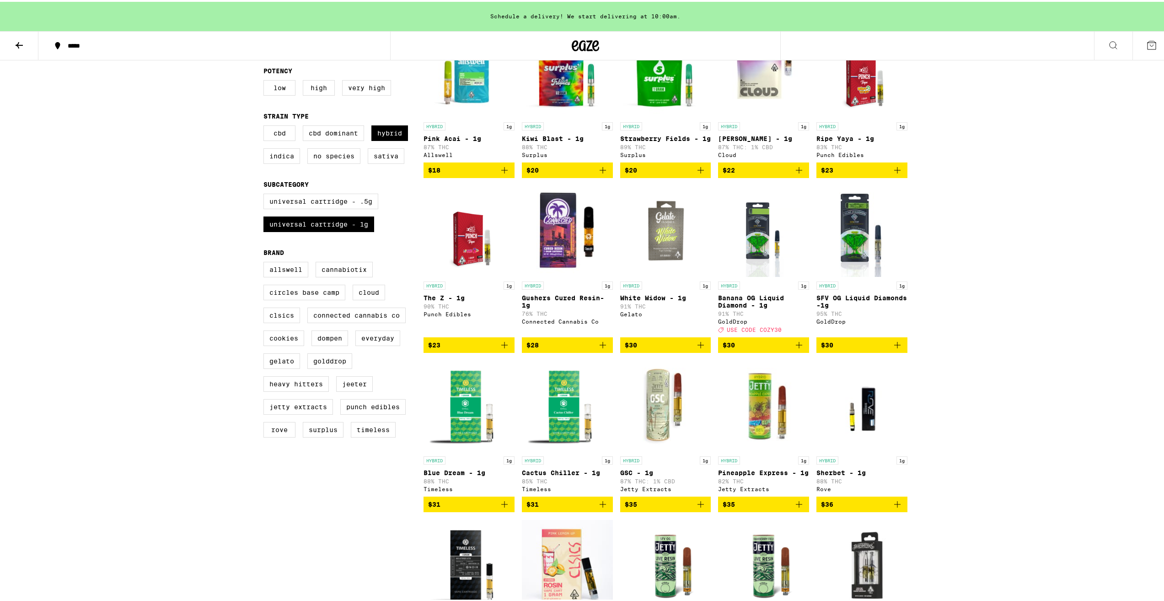
click at [764, 410] on img "Open page for Pineapple Express - 1g from Jetty Extracts" at bounding box center [763, 404] width 91 height 92
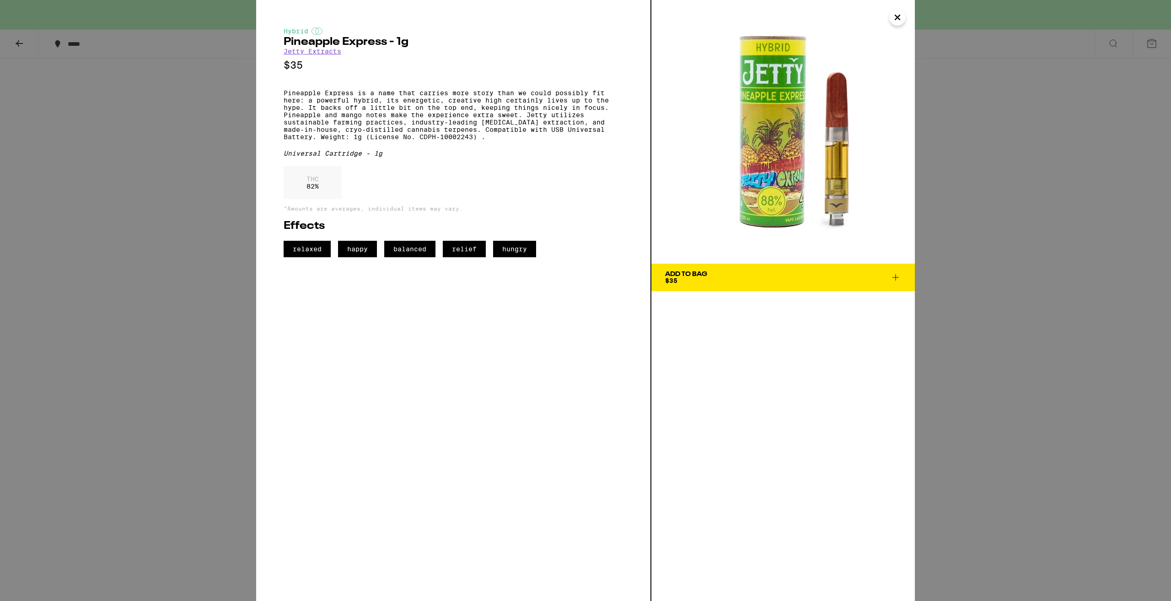
click at [906, 15] on img at bounding box center [784, 132] width 264 height 264
click at [905, 16] on button "Close" at bounding box center [897, 17] width 16 height 16
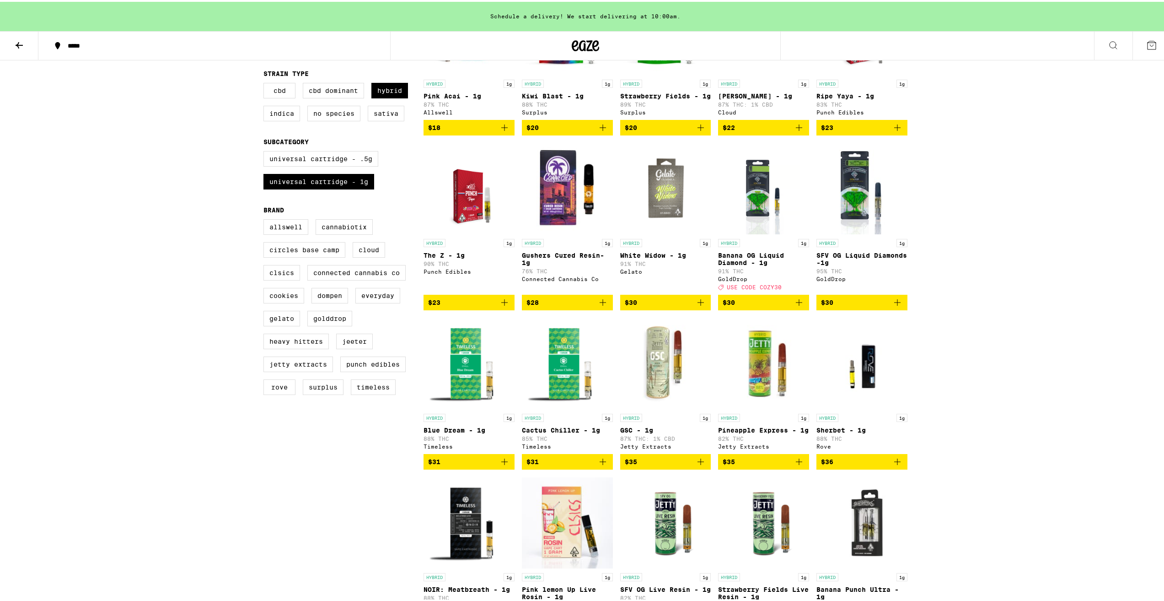
scroll to position [183, 0]
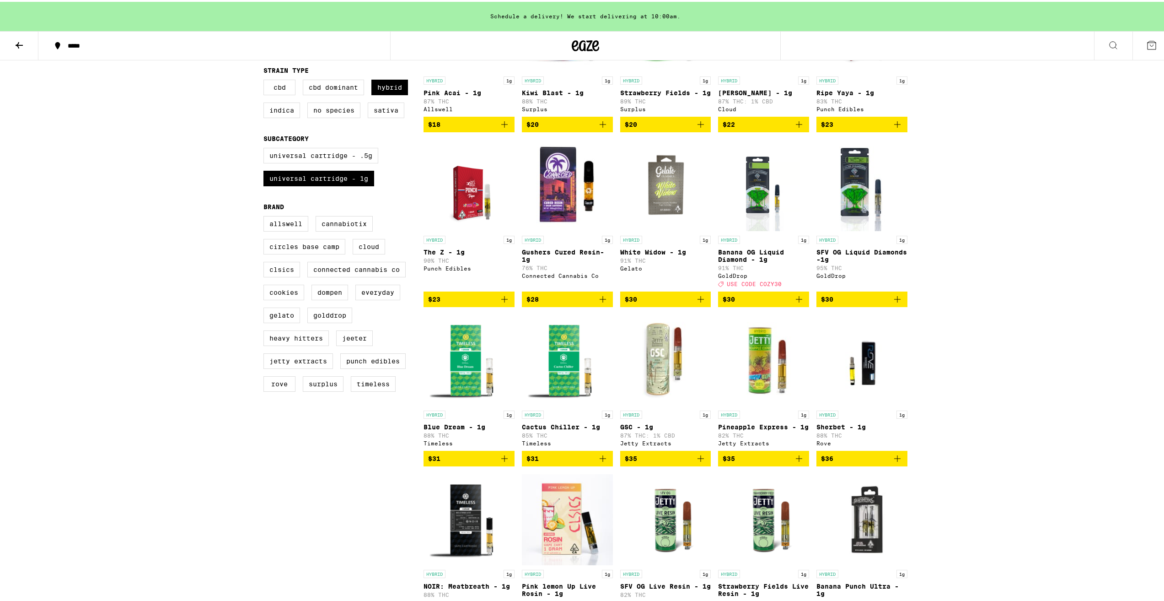
click at [763, 376] on img "Open page for Pineapple Express - 1g from Jetty Extracts" at bounding box center [763, 359] width 91 height 92
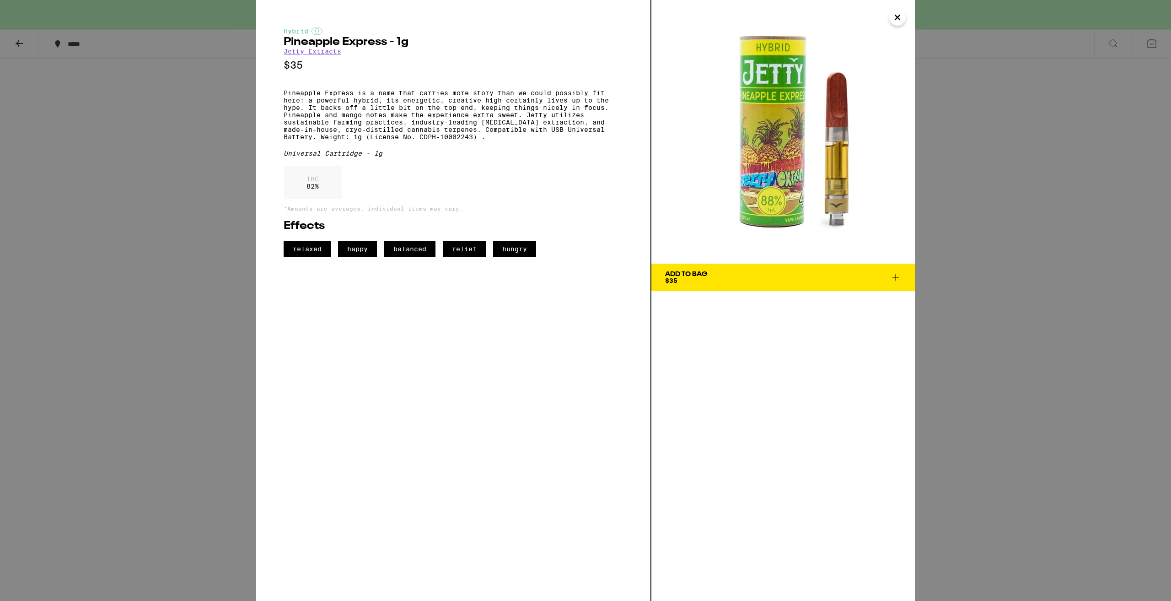
click at [901, 23] on icon "Close" at bounding box center [897, 18] width 11 height 14
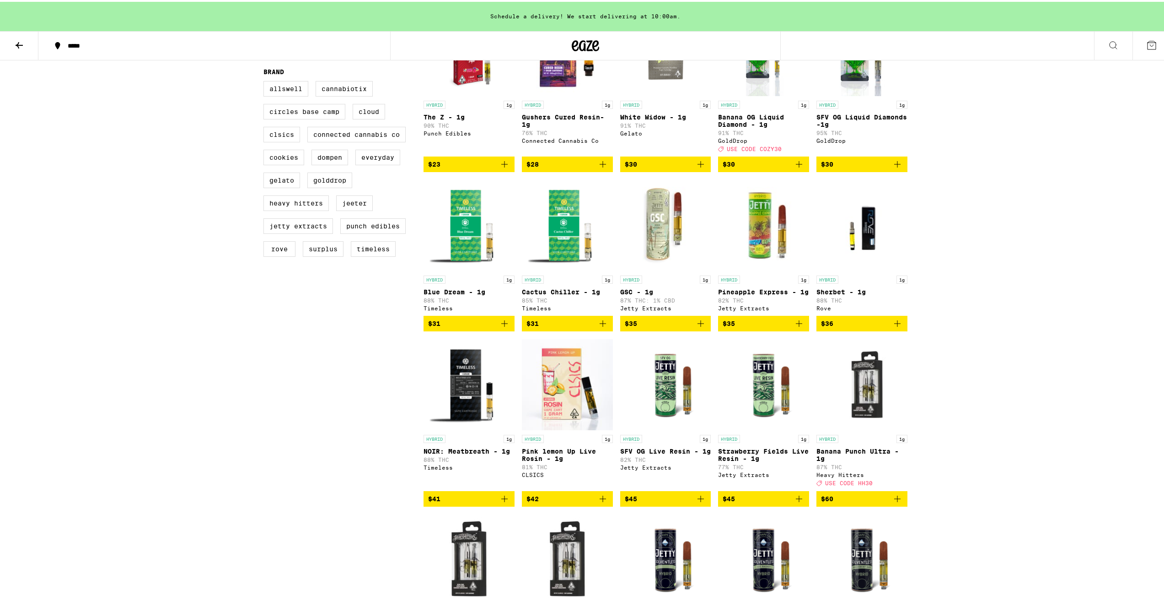
scroll to position [320, 0]
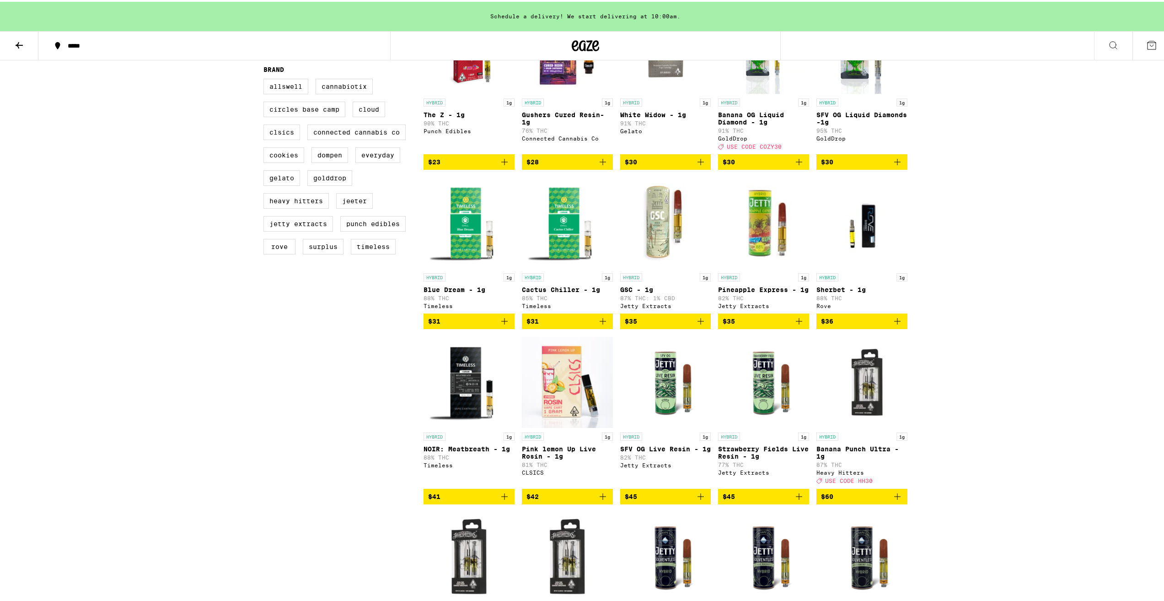
click at [452, 404] on img "Open page for NOIR: Meatbreath - 1g from Timeless" at bounding box center [469, 380] width 91 height 92
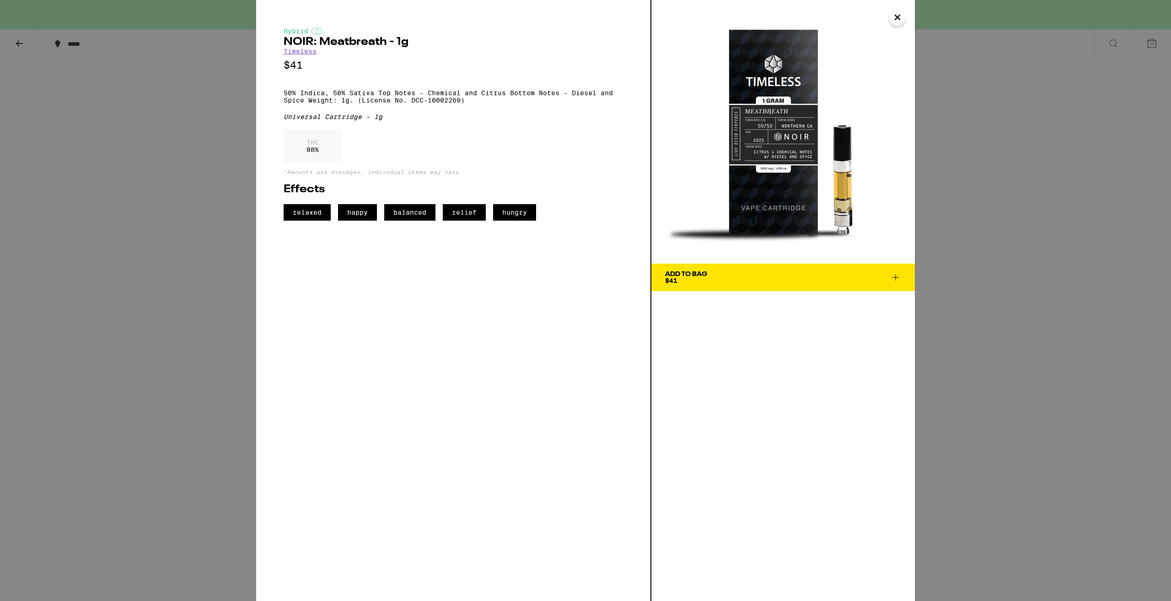
click at [902, 18] on icon "Close" at bounding box center [897, 18] width 11 height 14
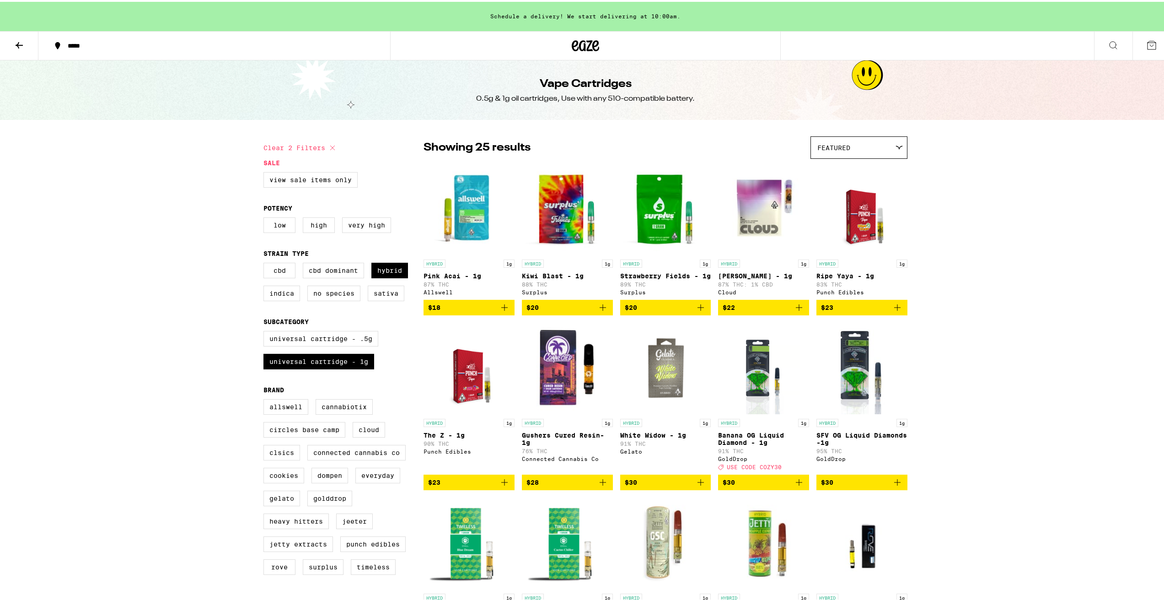
click at [20, 43] on icon at bounding box center [19, 43] width 7 height 6
click at [13, 44] on button at bounding box center [19, 44] width 38 height 29
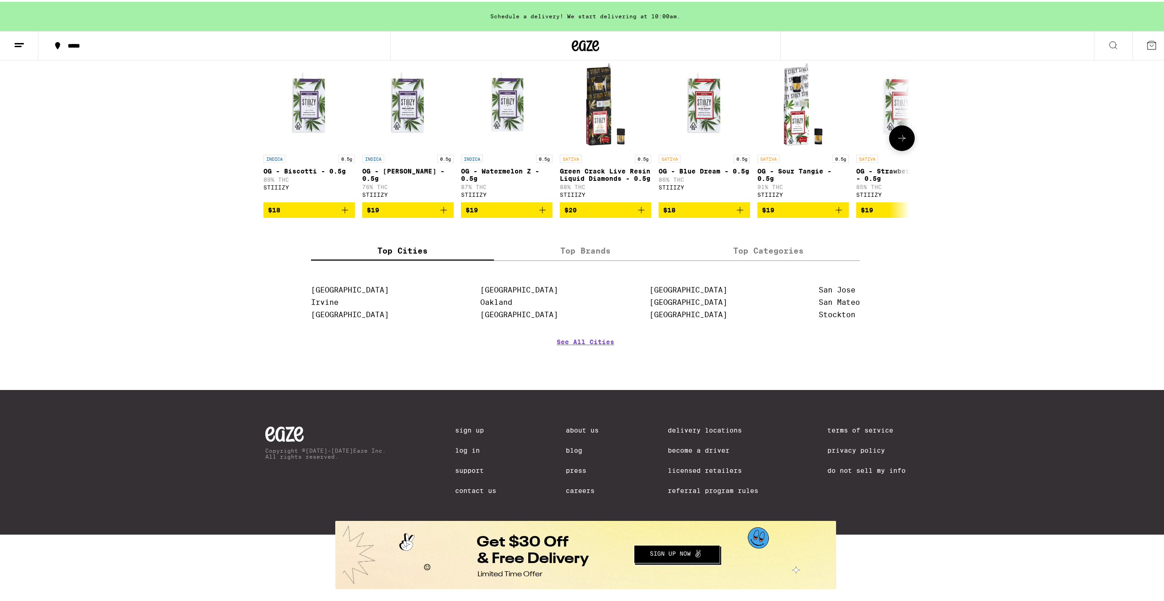
scroll to position [507, 0]
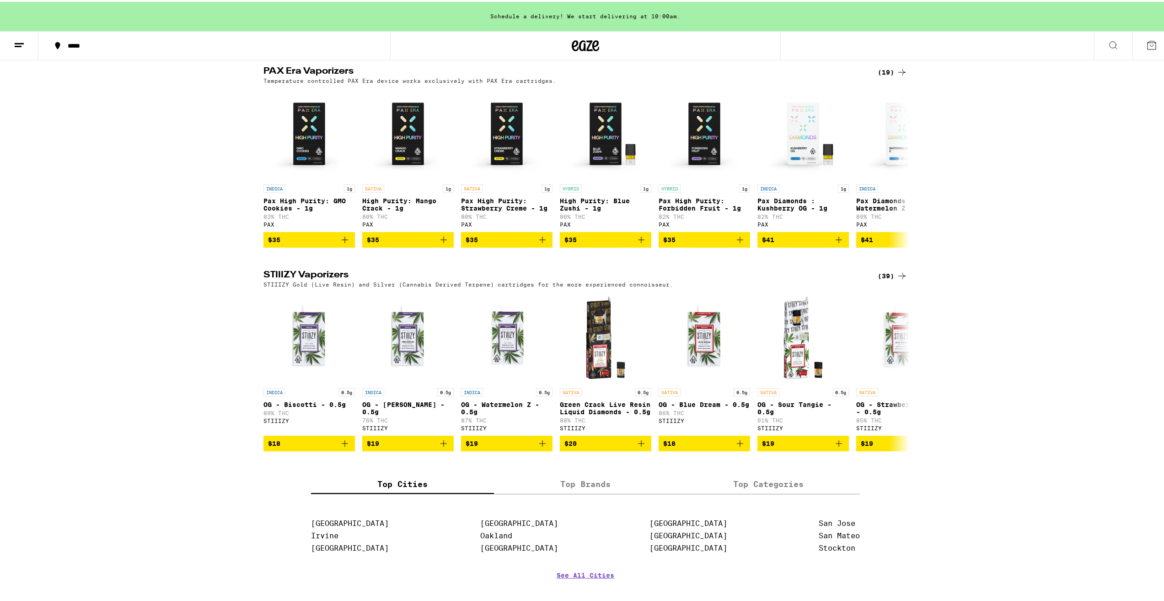
click at [891, 280] on div "(39)" at bounding box center [893, 274] width 30 height 11
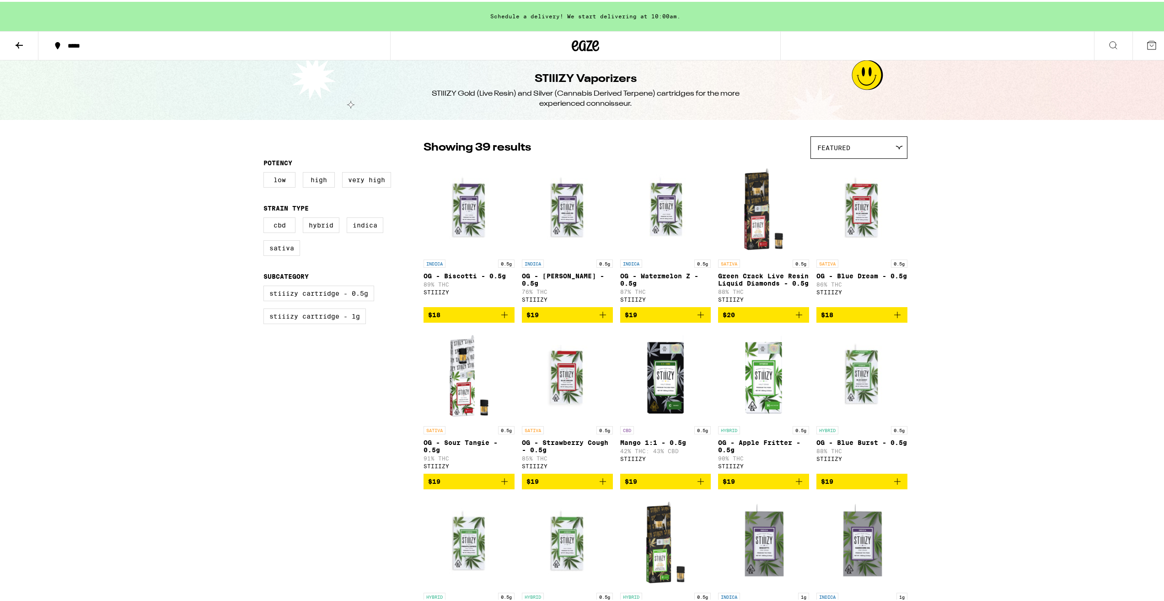
click at [29, 46] on button at bounding box center [19, 44] width 38 height 29
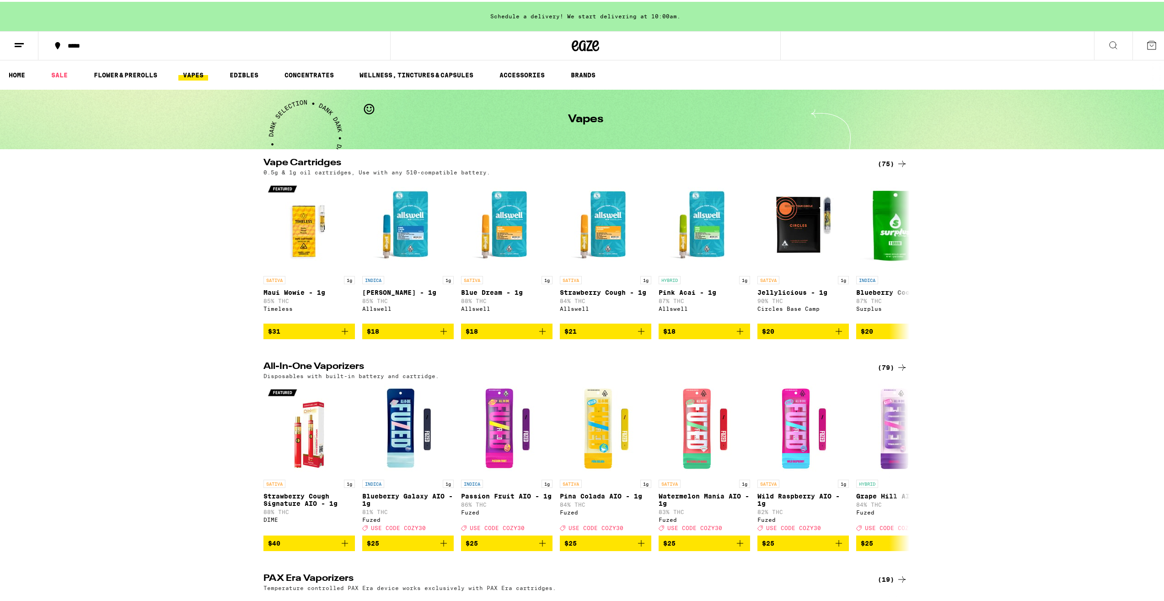
click at [899, 159] on icon at bounding box center [902, 161] width 11 height 11
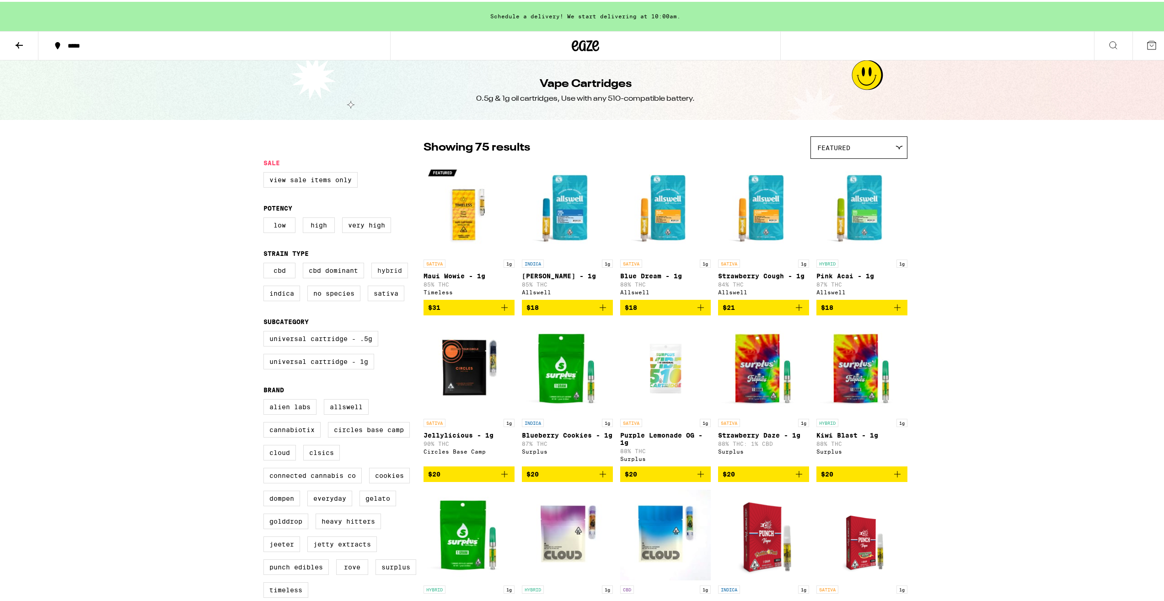
click at [380, 269] on label "Hybrid" at bounding box center [390, 269] width 37 height 16
click at [266, 263] on input "Hybrid" at bounding box center [265, 262] width 0 height 0
checkbox input "true"
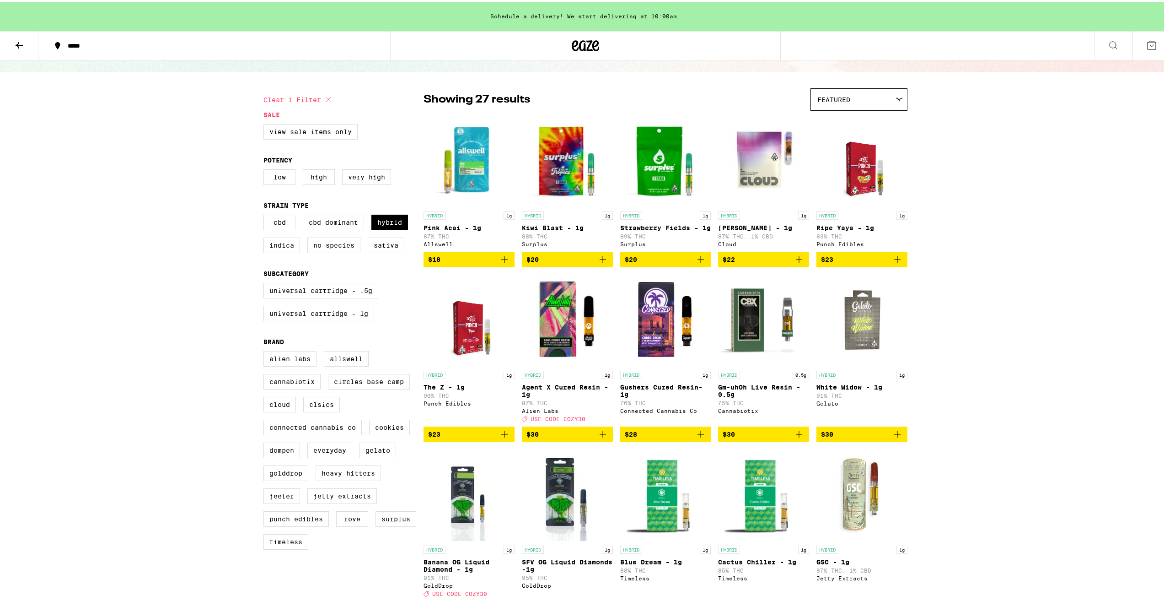
scroll to position [46, 0]
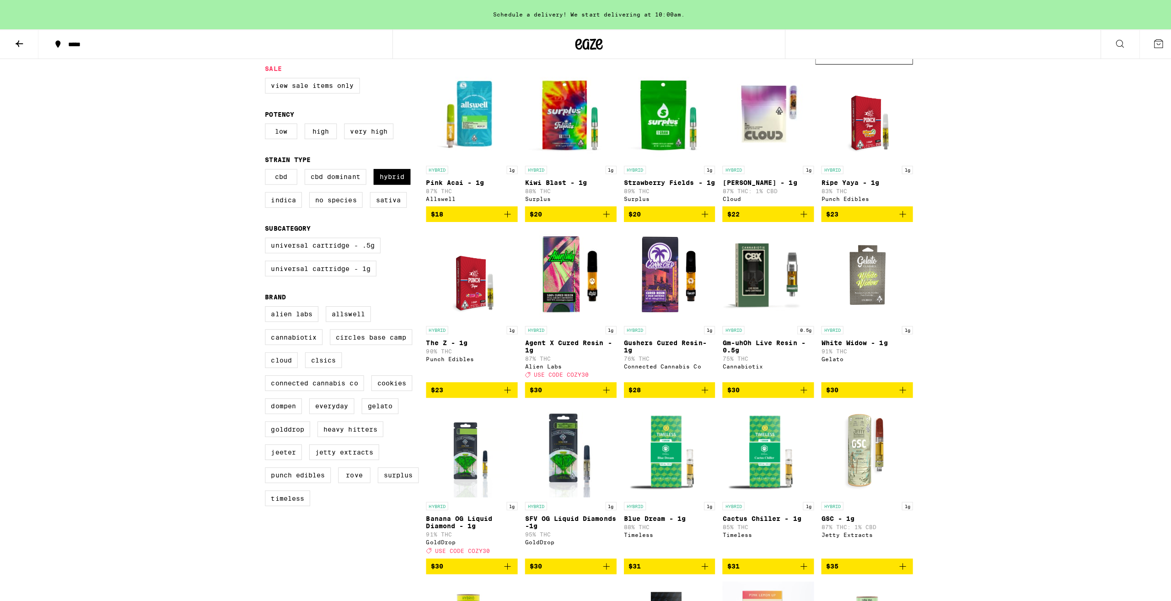
scroll to position [92, 0]
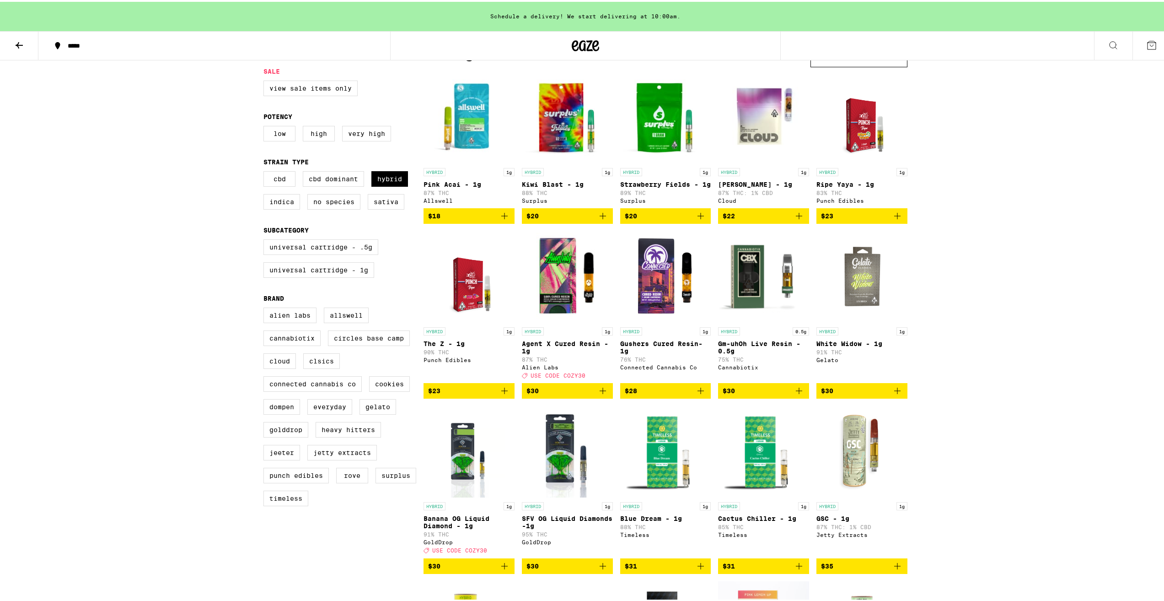
click at [853, 476] on img "Open page for GSC - 1g from Jetty Extracts" at bounding box center [862, 450] width 91 height 92
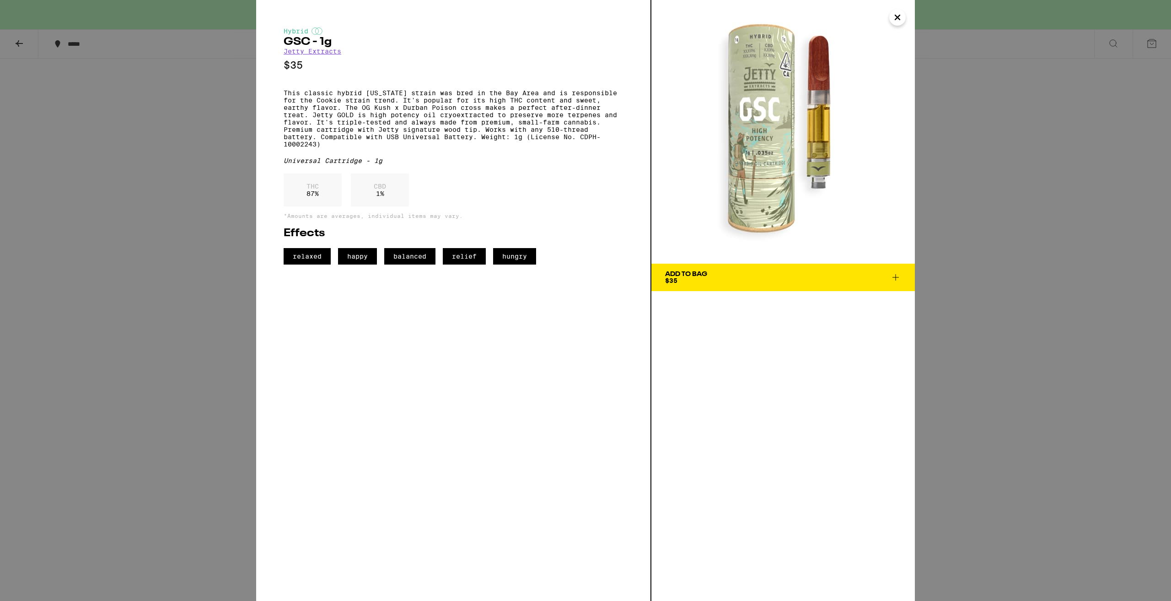
click at [318, 55] on link "Jetty Extracts" at bounding box center [313, 51] width 58 height 7
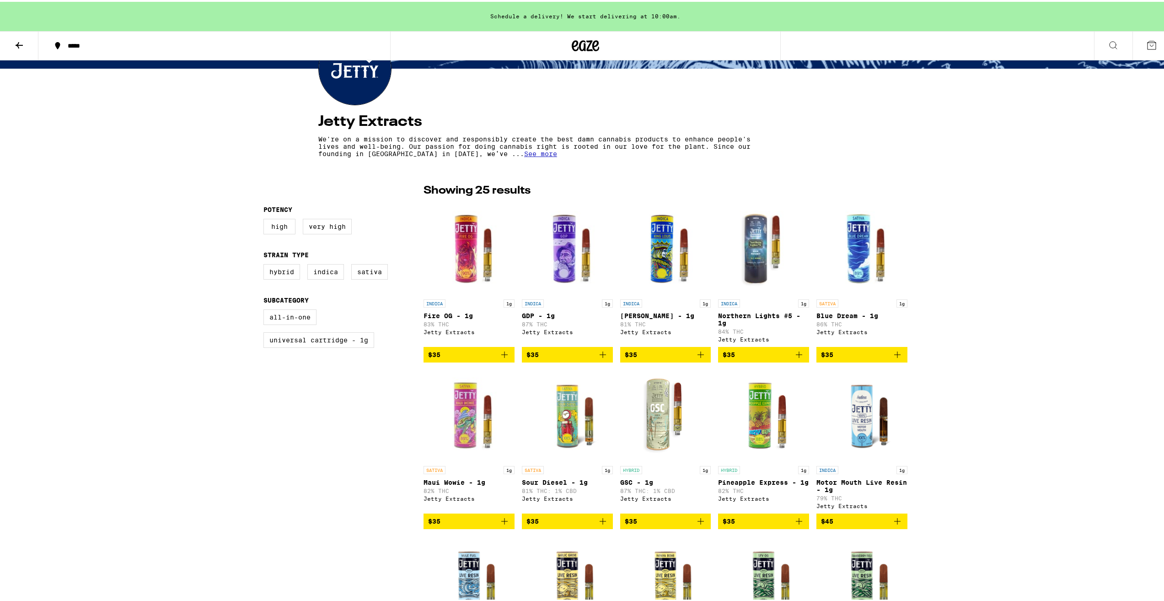
scroll to position [137, 0]
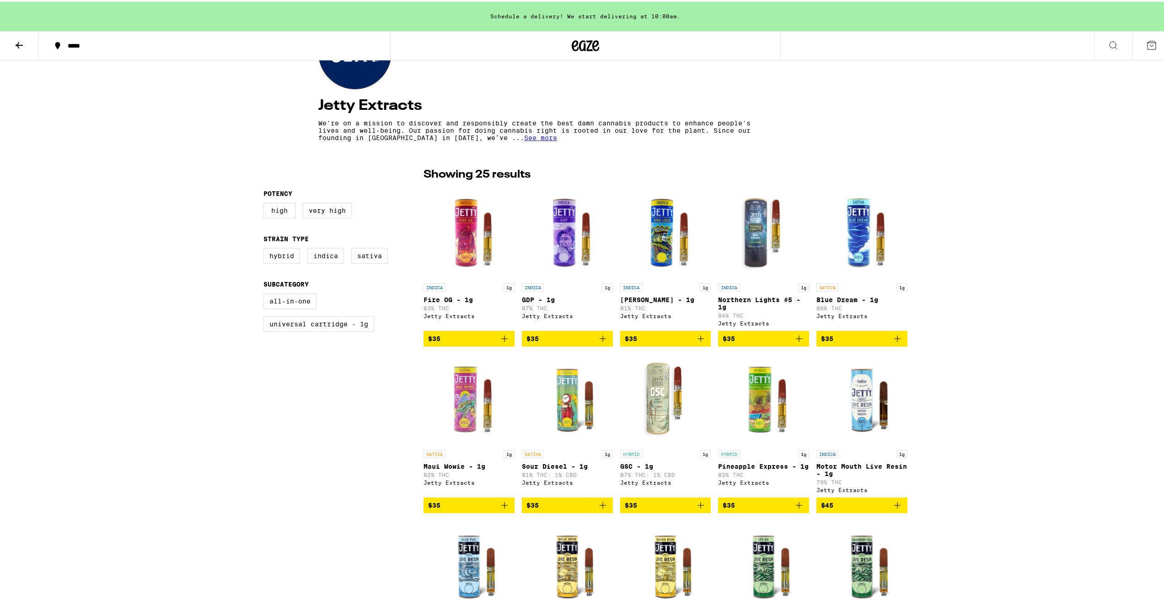
click at [657, 406] on img "Open page for GSC - 1g from Jetty Extracts" at bounding box center [665, 398] width 91 height 92
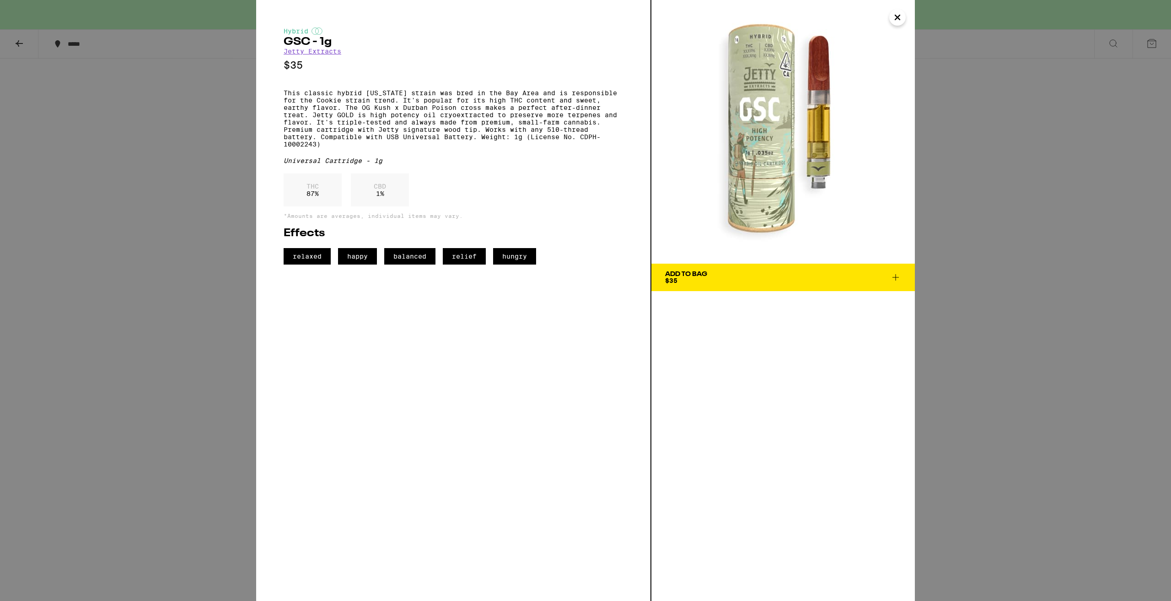
click at [892, 14] on icon "Close" at bounding box center [897, 18] width 11 height 14
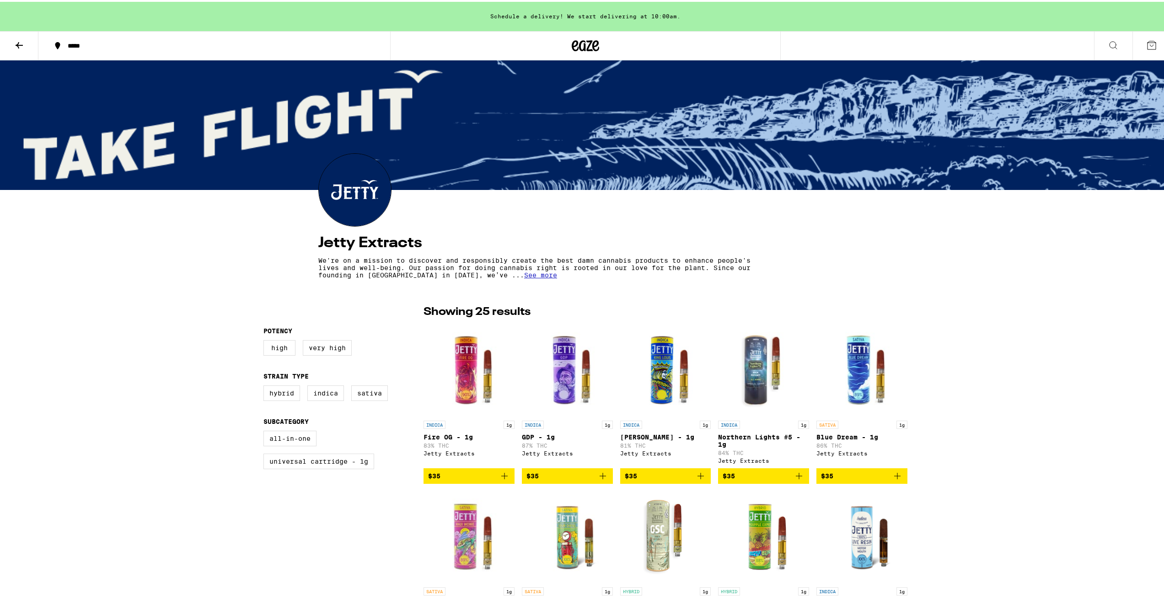
click at [23, 45] on icon at bounding box center [19, 43] width 11 height 11
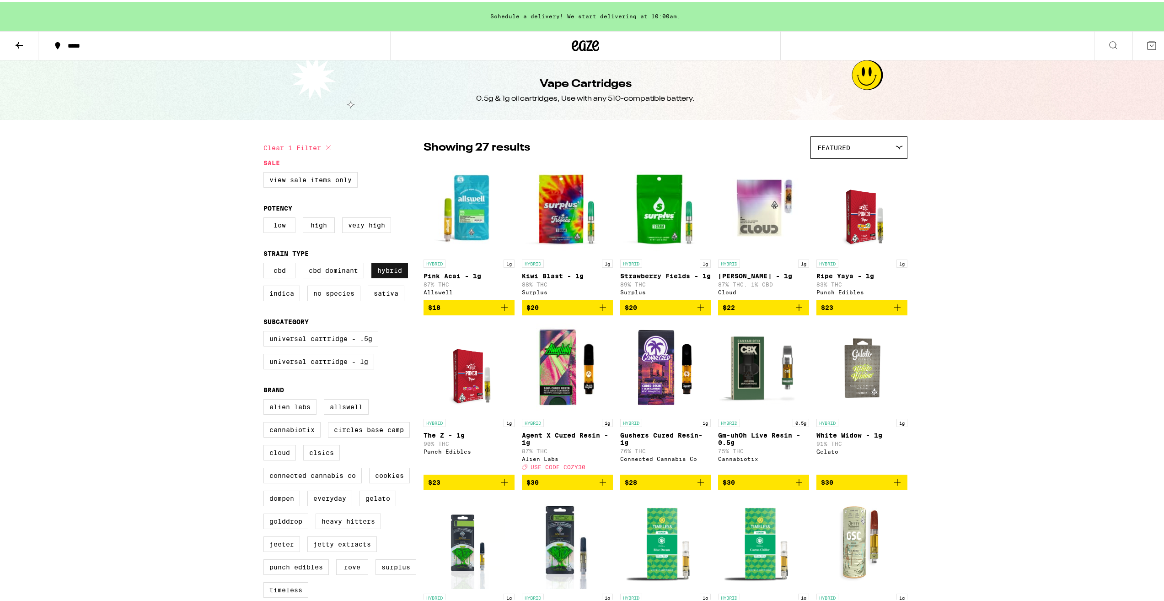
click at [398, 271] on label "Hybrid" at bounding box center [390, 269] width 37 height 16
click at [266, 263] on input "Hybrid" at bounding box center [265, 262] width 0 height 0
checkbox input "false"
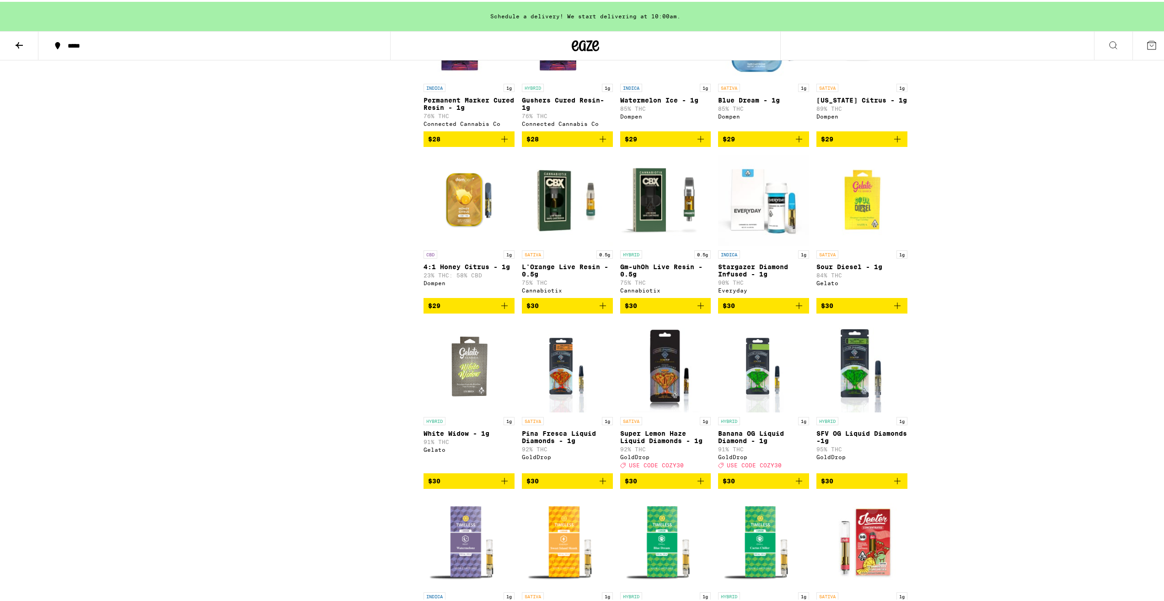
scroll to position [869, 0]
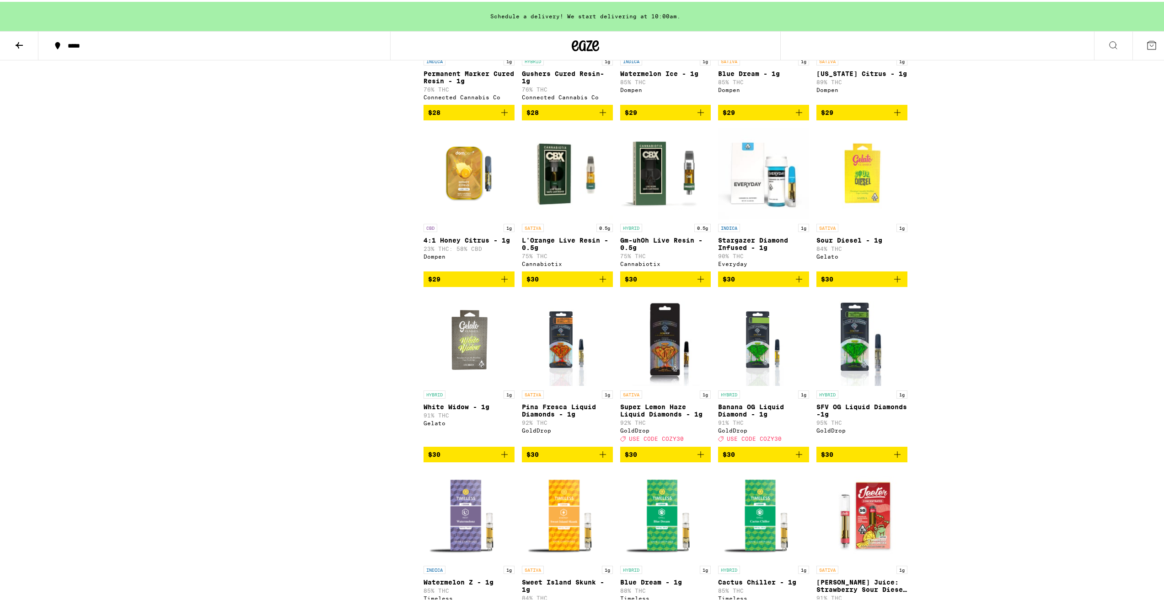
click at [761, 416] on p "Banana OG Liquid Diamond - 1g" at bounding box center [763, 408] width 91 height 15
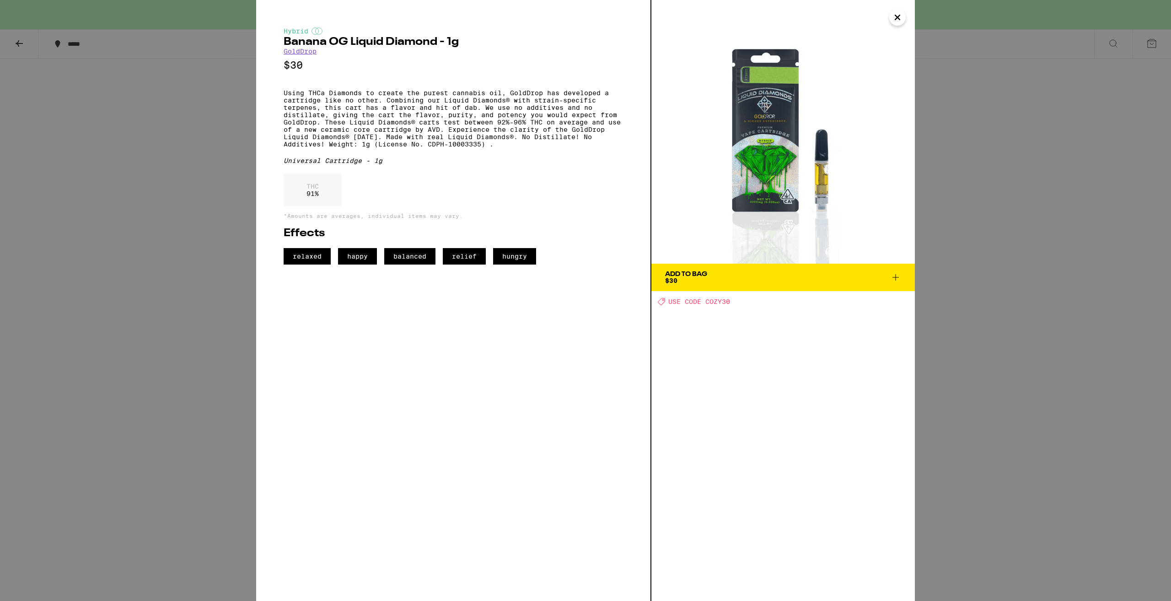
click at [769, 166] on img at bounding box center [784, 132] width 264 height 264
click at [911, 15] on img at bounding box center [784, 132] width 264 height 264
click at [911, 16] on img at bounding box center [784, 132] width 264 height 264
click at [907, 17] on img at bounding box center [784, 132] width 264 height 264
click at [903, 16] on button "Close" at bounding box center [897, 17] width 16 height 16
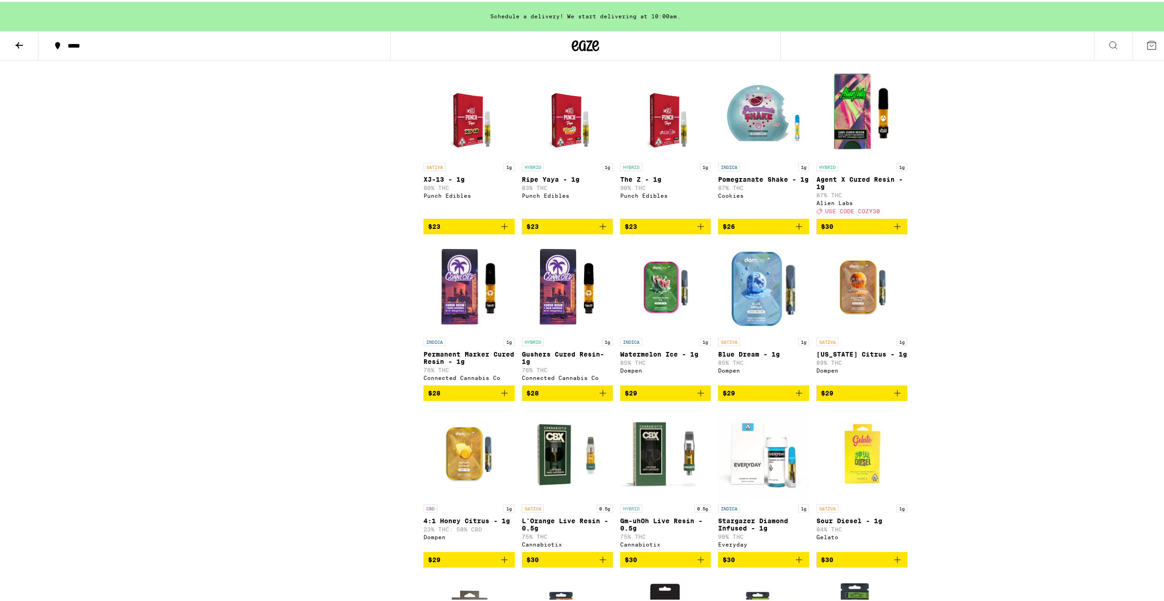
scroll to position [595, 0]
